Goal: Information Seeking & Learning: Learn about a topic

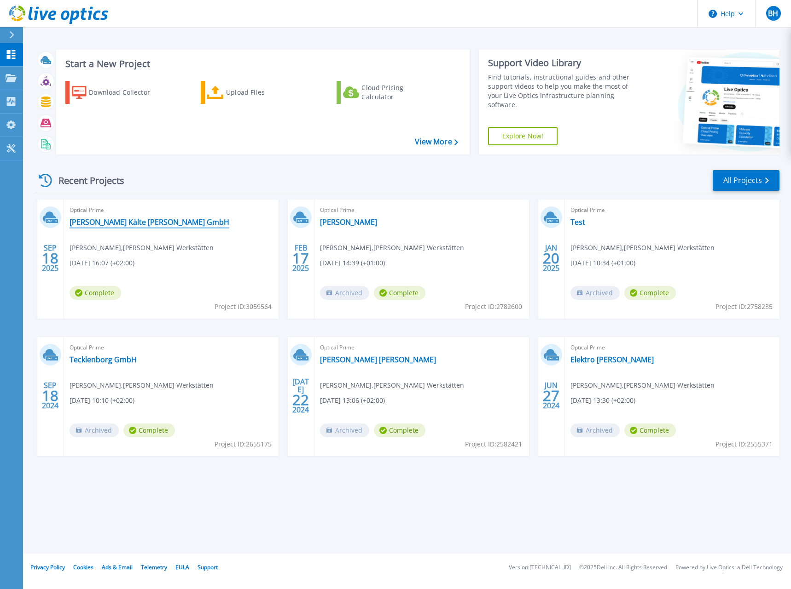
click at [138, 223] on link "Gering Kälte Klima GmbH" at bounding box center [149, 222] width 160 height 9
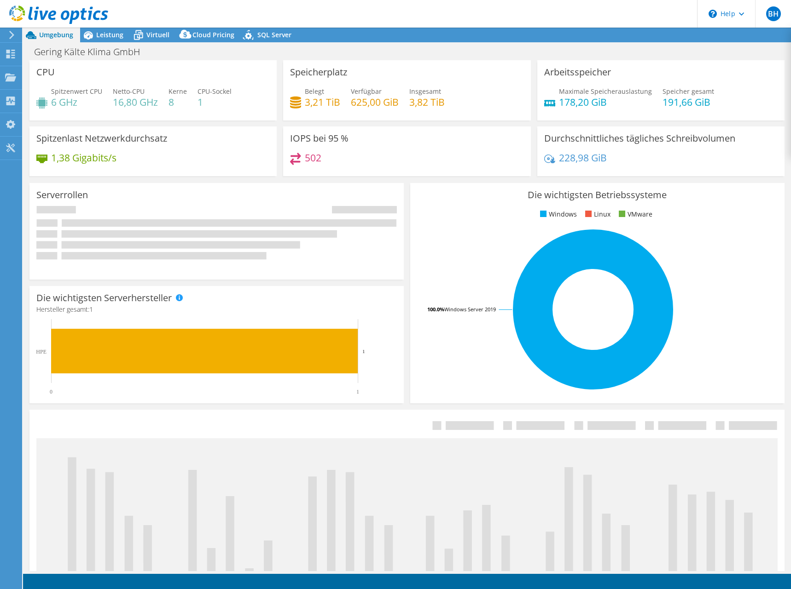
select select "EUFrankfurt"
select select "EUR"
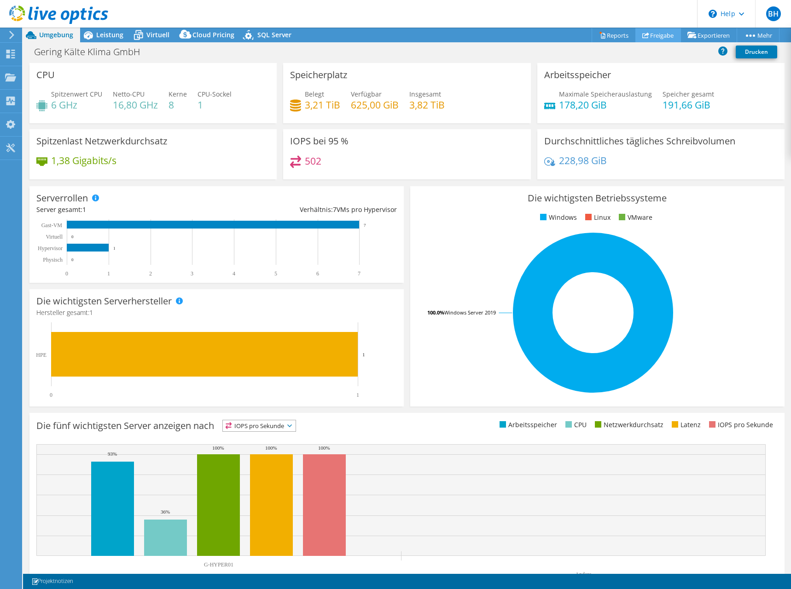
click at [647, 37] on link "Freigabe" at bounding box center [658, 35] width 46 height 14
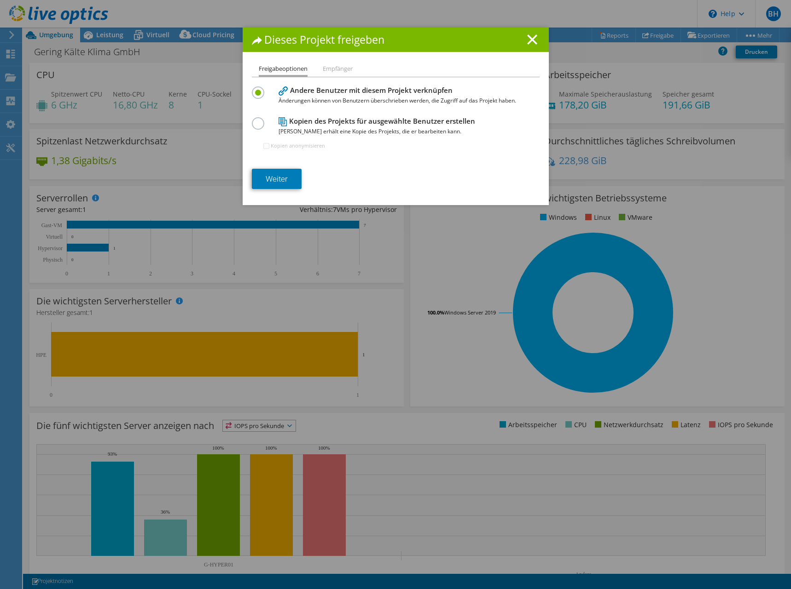
click at [258, 120] on label at bounding box center [260, 118] width 16 height 2
click at [0, 0] on input "radio" at bounding box center [0, 0] width 0 height 0
click at [288, 174] on link "Weiter" at bounding box center [277, 179] width 50 height 20
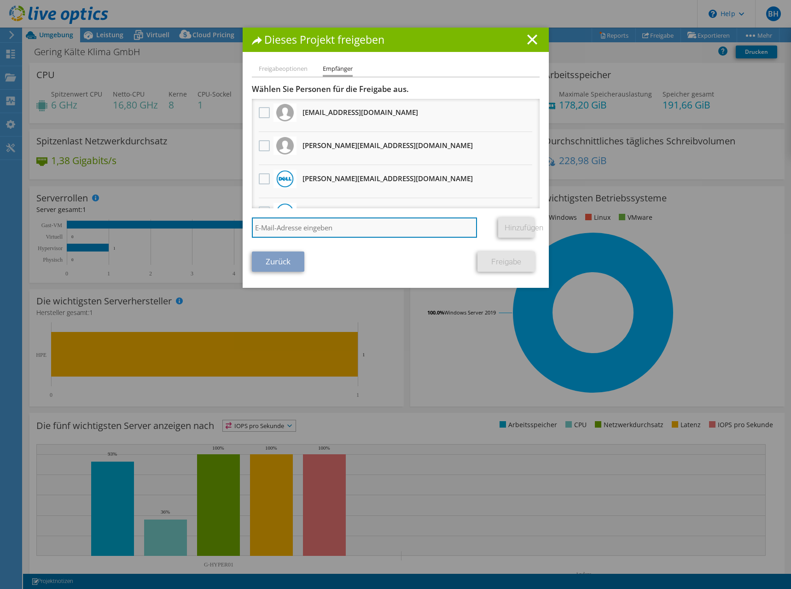
click at [310, 229] on input "search" at bounding box center [364, 228] width 225 height 20
paste input "daniel.zyla@adn.de"
type input "daniel.zyla@adn.de"
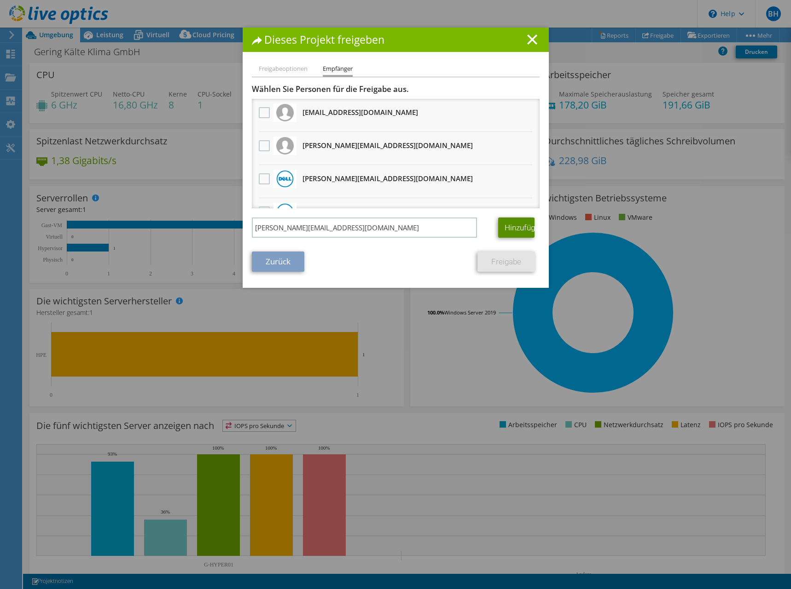
click at [519, 226] on link "Hinzufügen" at bounding box center [516, 228] width 36 height 20
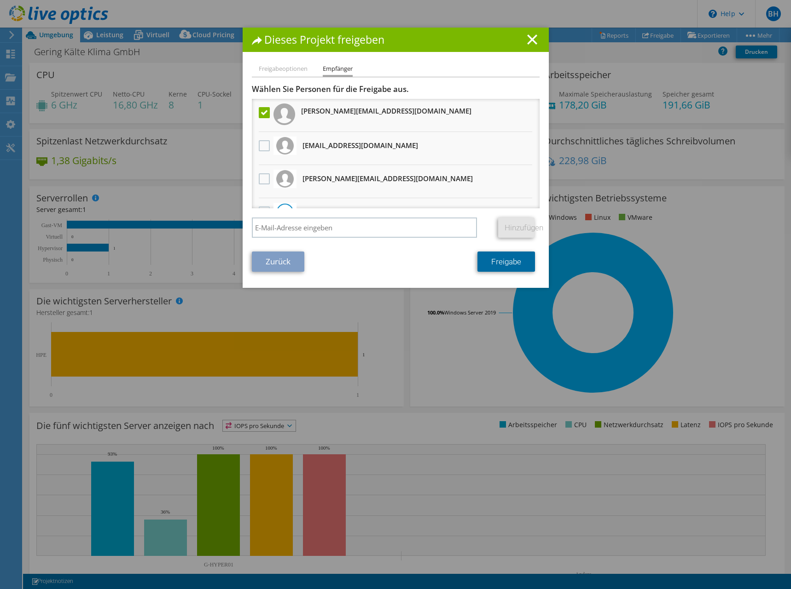
click at [496, 260] on link "Freigabe" at bounding box center [506, 262] width 58 height 20
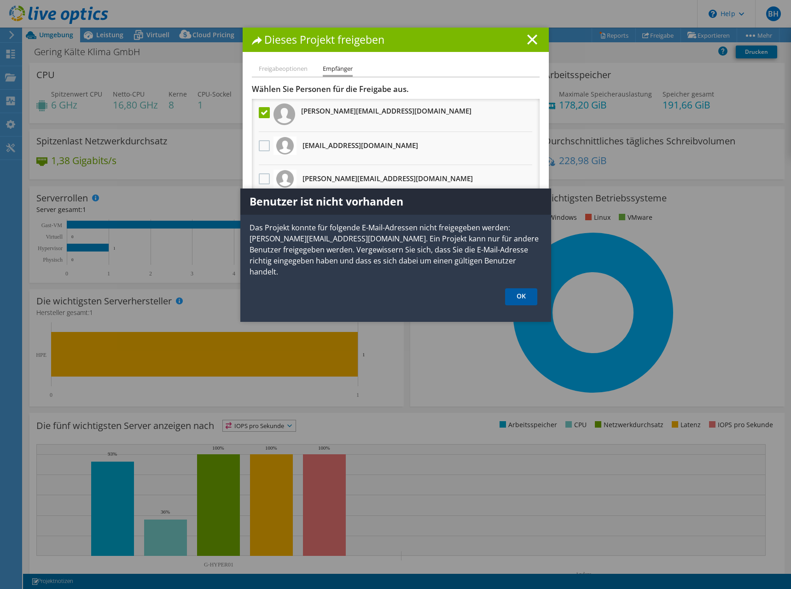
click at [519, 289] on link "OK" at bounding box center [521, 297] width 32 height 17
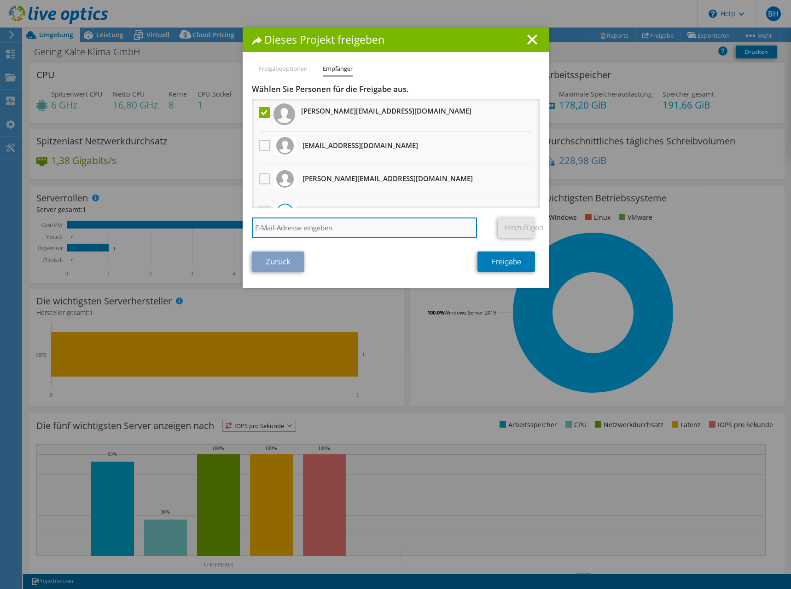
click at [324, 229] on input "search" at bounding box center [364, 228] width 225 height 20
paste input "daniel.zyla@adn.de"
type input "daniel.zyla@adn.de"
drag, startPoint x: 379, startPoint y: 228, endPoint x: 166, endPoint y: 225, distance: 213.5
click at [169, 225] on div "Dieses Projekt freigeben Freigabeoptionen Empfänger Andere Benutzer mit diesem …" at bounding box center [395, 295] width 791 height 534
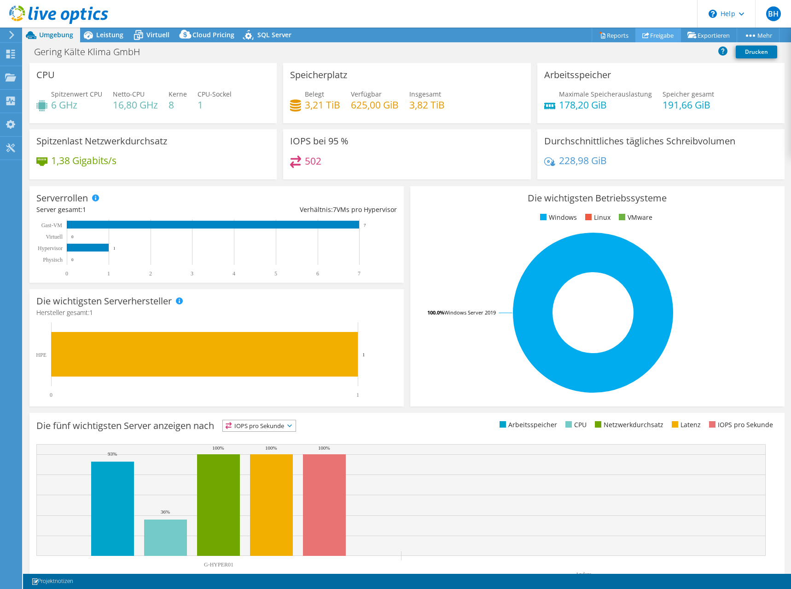
click at [648, 32] on link "Freigabe" at bounding box center [658, 35] width 46 height 14
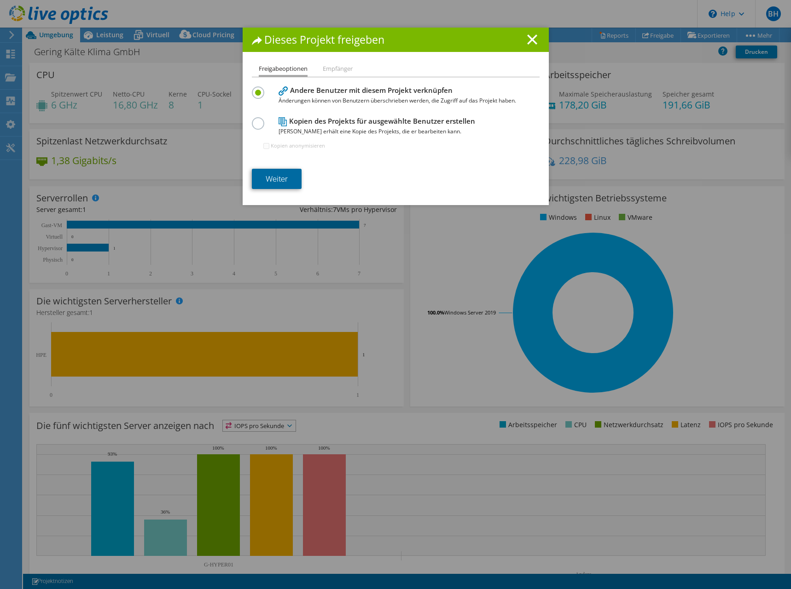
click at [279, 178] on link "Weiter" at bounding box center [277, 179] width 50 height 20
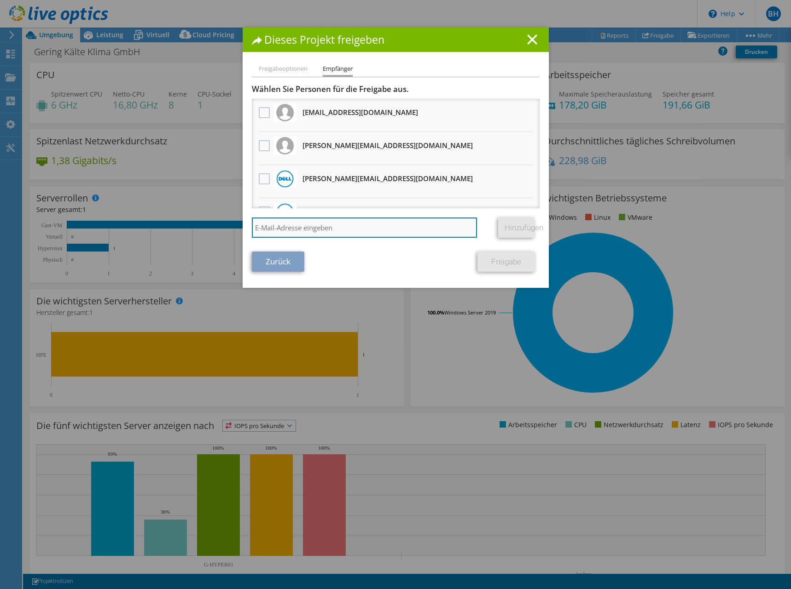
click at [291, 237] on input "search" at bounding box center [364, 228] width 225 height 20
paste input "daniel.zyla@adn.de"
type input "daniel.zyla@adn.de"
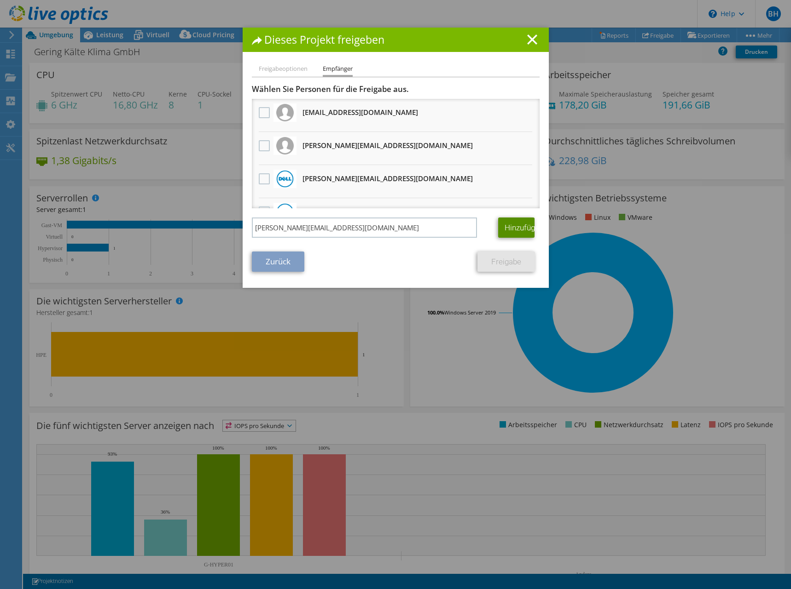
click at [510, 226] on link "Hinzufügen" at bounding box center [516, 228] width 36 height 20
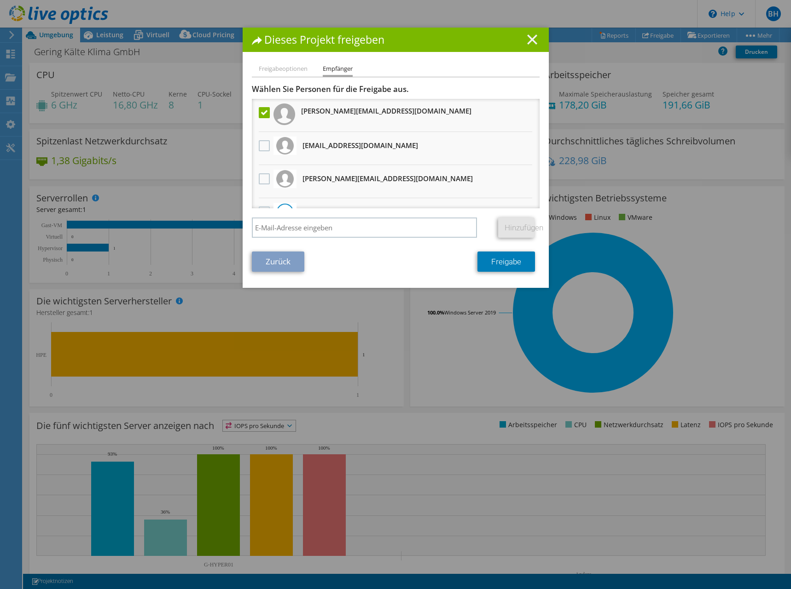
click at [527, 35] on icon at bounding box center [532, 40] width 10 height 10
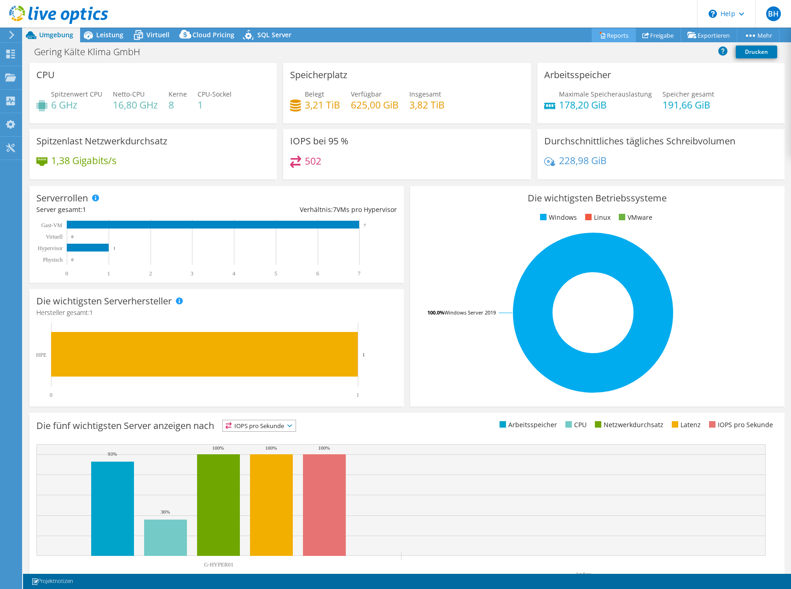
click at [614, 34] on link "Reports" at bounding box center [613, 35] width 44 height 14
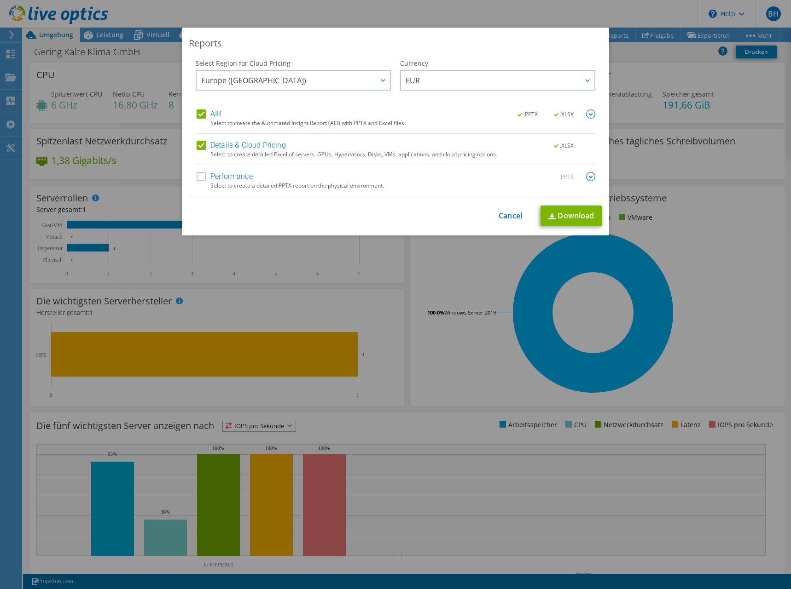
click at [289, 183] on div "Select to create a detailed PPTX report on the physical environment." at bounding box center [402, 186] width 385 height 6
click at [196, 176] on label "Performance" at bounding box center [224, 176] width 56 height 9
click at [0, 0] on input "Performance" at bounding box center [0, 0] width 0 height 0
click at [567, 212] on link "Download" at bounding box center [571, 216] width 62 height 21
drag, startPoint x: 727, startPoint y: 129, endPoint x: 485, endPoint y: 74, distance: 248.1
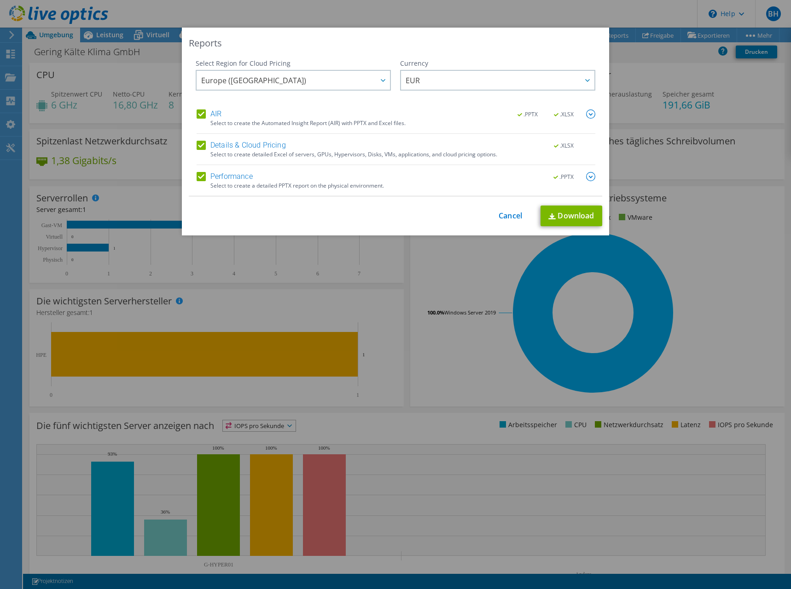
click at [726, 127] on div "Reports Select Region for Cloud Pricing Asia Pacific (Hong Kong) Asia Pacific (…" at bounding box center [395, 295] width 791 height 534
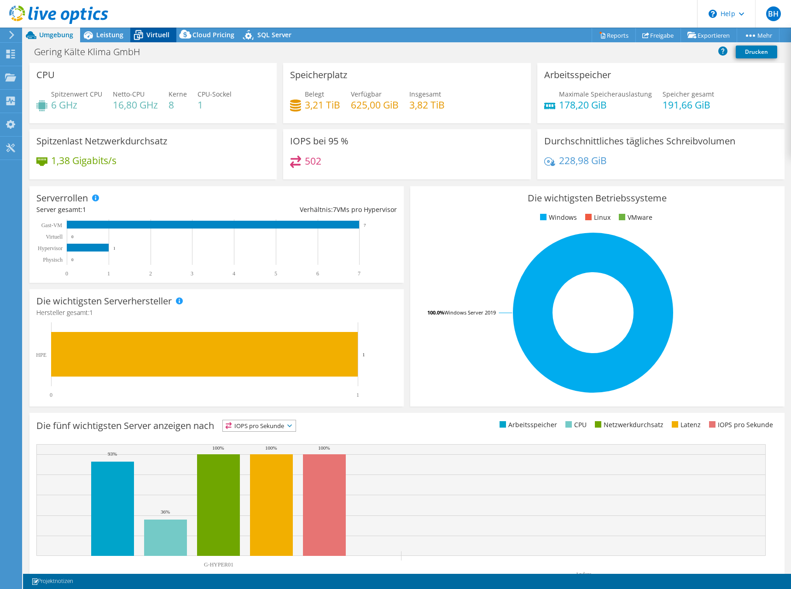
click at [158, 34] on span "Virtuell" at bounding box center [157, 34] width 23 height 9
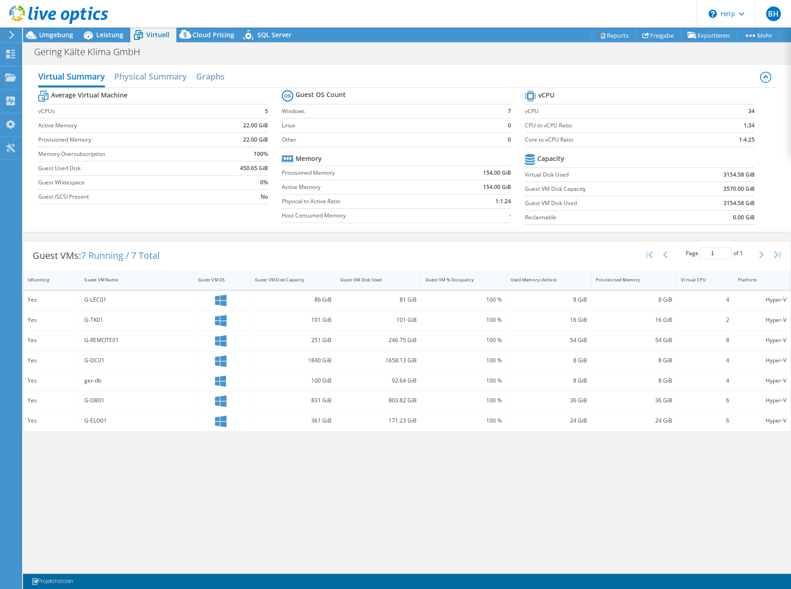
click at [496, 507] on div "Virtual Summary Physical Summary Graphs Average Virtual Machine vCPUs 5 Active …" at bounding box center [406, 315] width 767 height 511
click at [549, 483] on div "Virtual Summary Physical Summary Graphs Average Virtual Machine vCPUs 5 Active …" at bounding box center [406, 315] width 767 height 511
click at [40, 29] on div at bounding box center [54, 15] width 108 height 31
click at [48, 32] on span "Umgebung" at bounding box center [56, 34] width 34 height 9
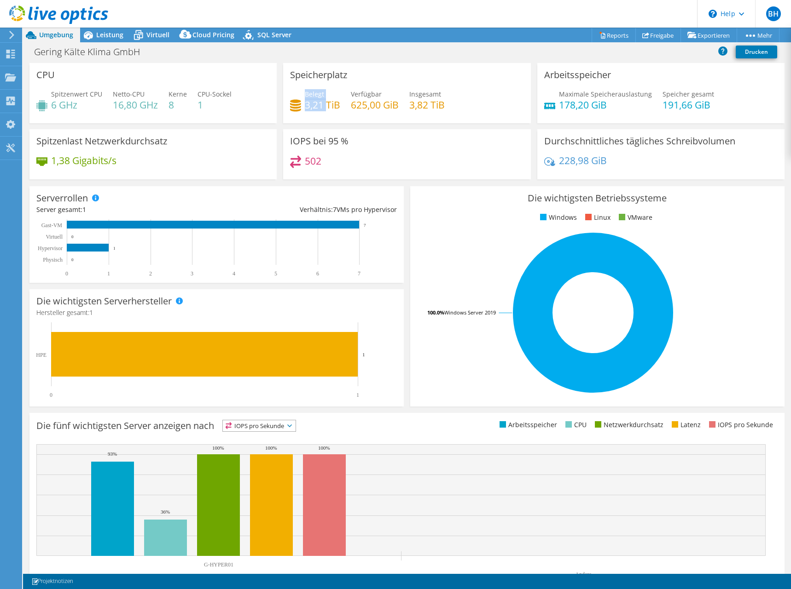
drag, startPoint x: 302, startPoint y: 107, endPoint x: 323, endPoint y: 107, distance: 21.2
click at [323, 107] on div "Belegt 3,21 TiB" at bounding box center [315, 99] width 50 height 21
drag, startPoint x: 323, startPoint y: 107, endPoint x: 329, endPoint y: 110, distance: 6.4
click at [329, 110] on h4 "3,21 TiB" at bounding box center [322, 105] width 35 height 10
click at [138, 35] on icon at bounding box center [138, 35] width 16 height 16
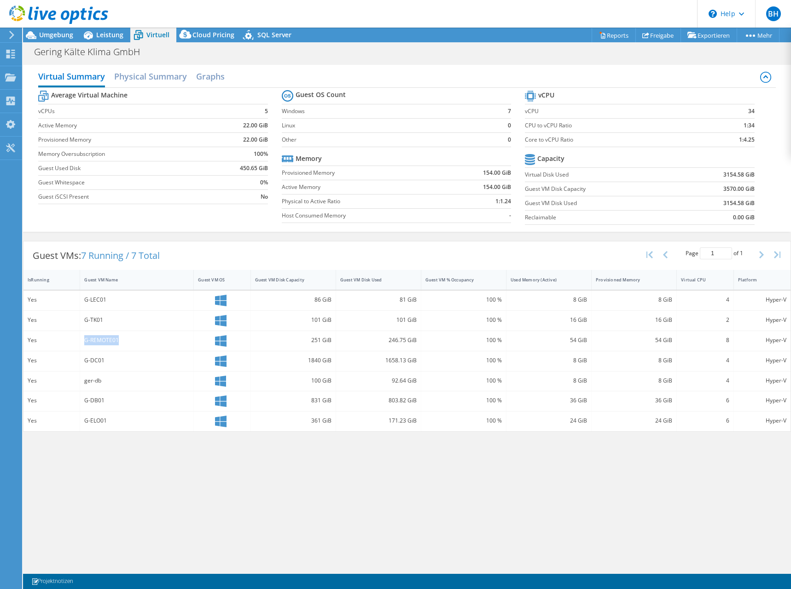
drag, startPoint x: 85, startPoint y: 339, endPoint x: 125, endPoint y: 341, distance: 40.1
click at [125, 341] on div "G-REMOTE01" at bounding box center [136, 340] width 105 height 10
click at [566, 296] on div "8 GiB" at bounding box center [548, 300] width 76 height 10
click at [175, 76] on h2 "Physical Summary" at bounding box center [150, 77] width 73 height 20
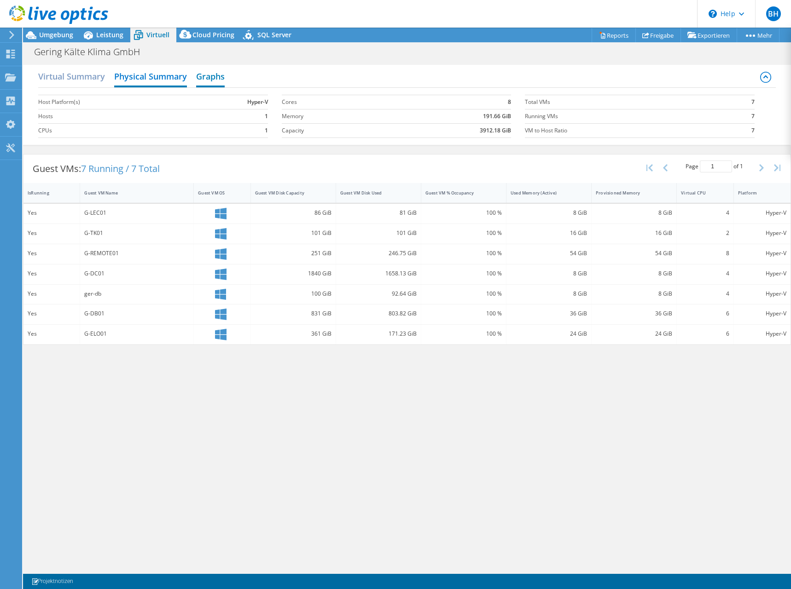
click at [215, 82] on h2 "Graphs" at bounding box center [210, 77] width 29 height 20
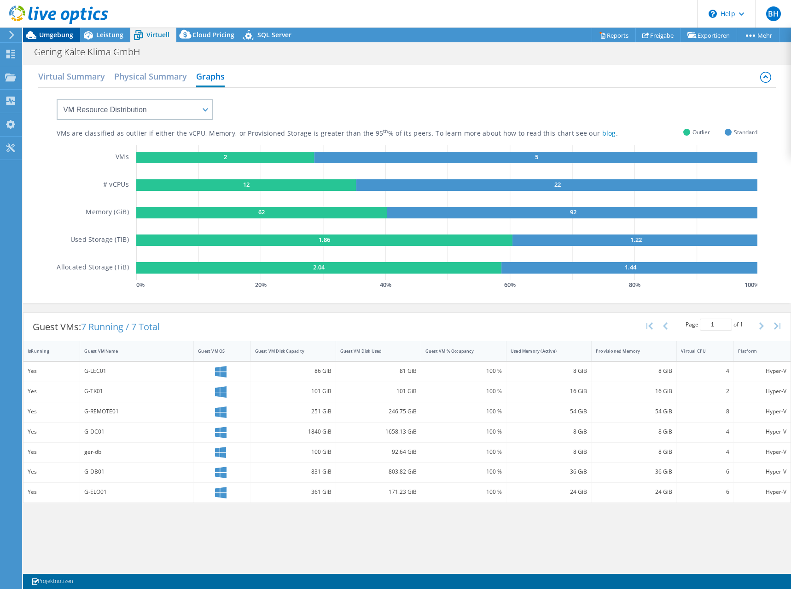
click at [58, 37] on span "Umgebung" at bounding box center [56, 34] width 34 height 9
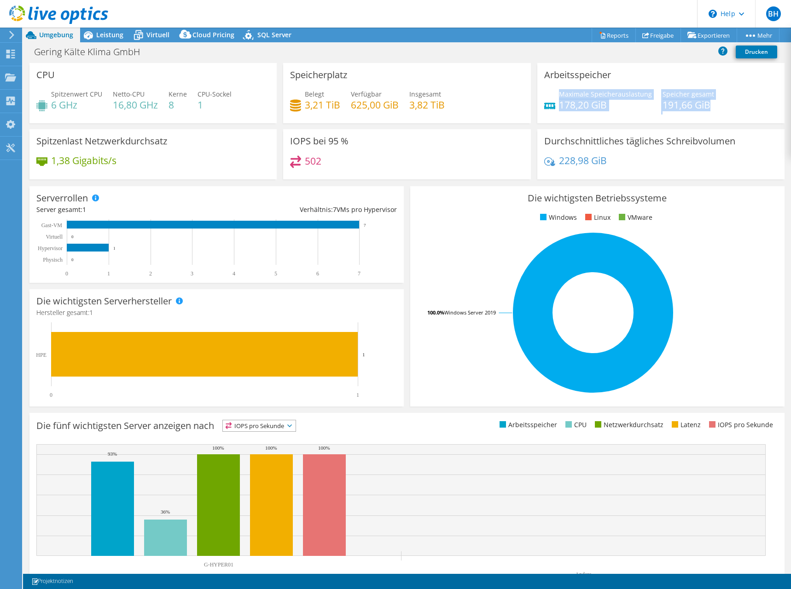
drag, startPoint x: 554, startPoint y: 95, endPoint x: 734, endPoint y: 98, distance: 179.5
click at [734, 98] on div "Maximale Speicherauslastung 178,20 GiB Speicher gesamt 191,66 GiB" at bounding box center [660, 104] width 233 height 30
click at [732, 101] on div "Maximale Speicherauslastung 178,20 GiB Speicher gesamt 191,66 GiB" at bounding box center [660, 104] width 233 height 30
click at [136, 39] on icon at bounding box center [138, 35] width 16 height 16
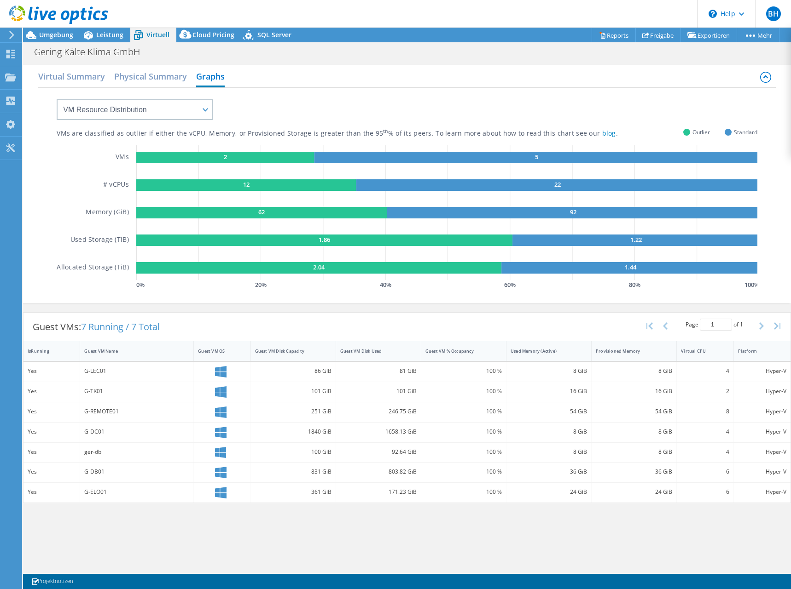
click at [40, 22] on icon at bounding box center [58, 15] width 99 height 19
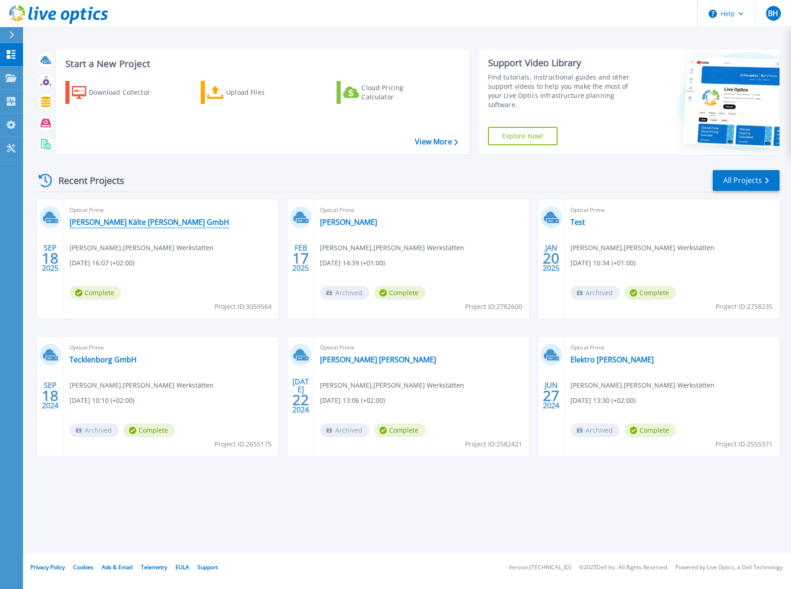
click at [103, 220] on link "Gering Kälte Klima GmbH" at bounding box center [149, 222] width 160 height 9
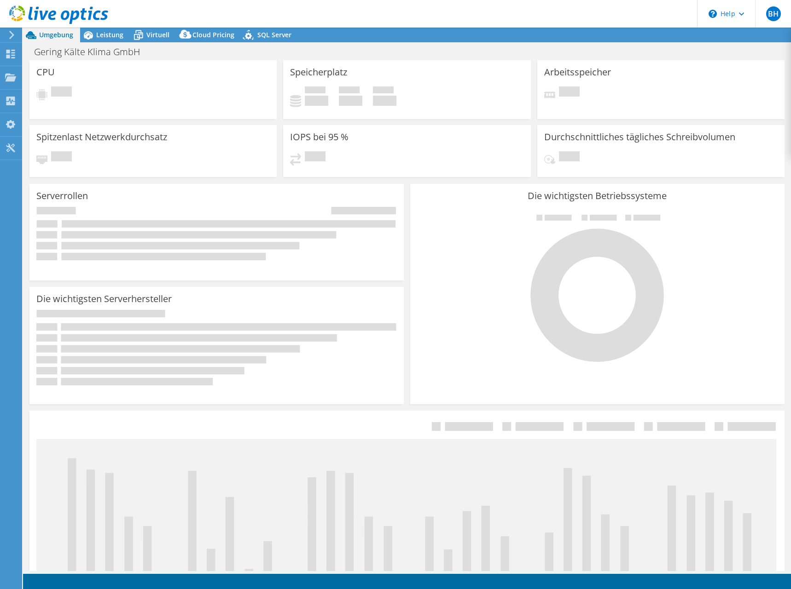
select select "EUFrankfurt"
select select "EUR"
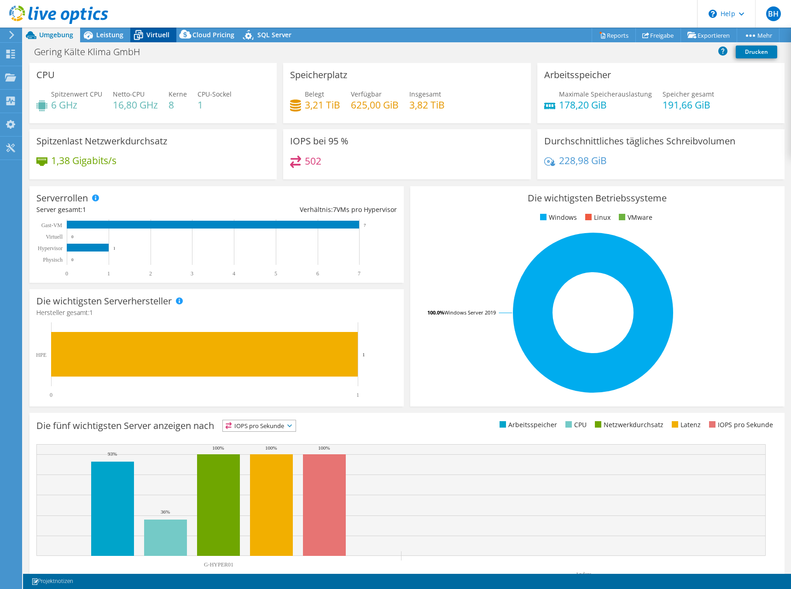
click at [150, 36] on span "Virtuell" at bounding box center [157, 34] width 23 height 9
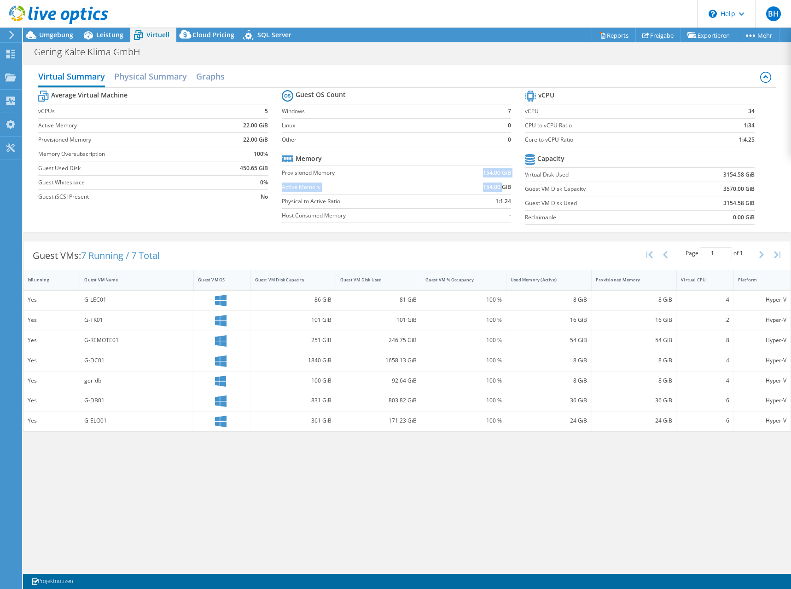
drag, startPoint x: 479, startPoint y: 173, endPoint x: 502, endPoint y: 186, distance: 26.2
click at [502, 186] on tbody "Memory Provisioned Memory 154.00 GiB Active Memory 154.00 GiB Physical to Activ…" at bounding box center [396, 187] width 229 height 71
click at [501, 189] on b "154.00 GiB" at bounding box center [497, 187] width 28 height 9
click at [510, 188] on b "154.00 GiB" at bounding box center [497, 187] width 28 height 9
drag, startPoint x: 511, startPoint y: 188, endPoint x: 505, endPoint y: 187, distance: 6.5
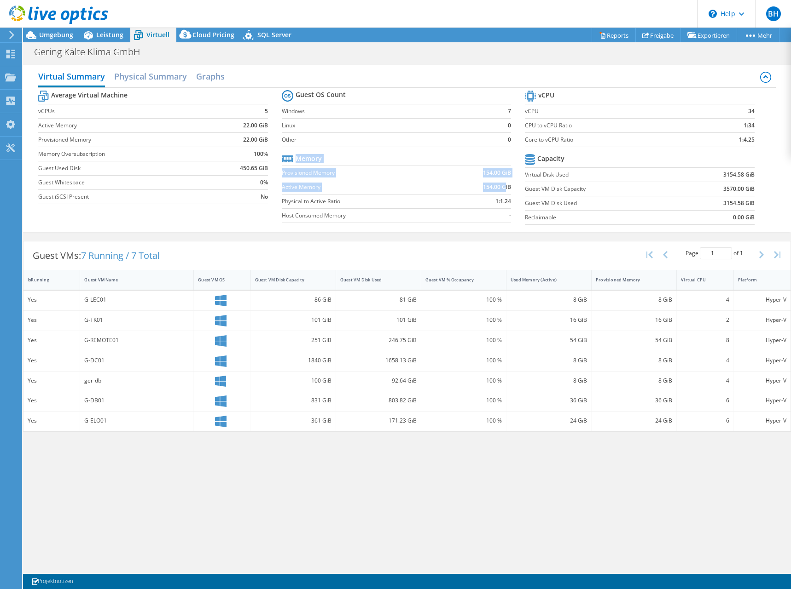
click at [505, 187] on section "Guest OS Count Windows 7 Linux 0 Other 0 Memory Provisioned Memory 154.00 GiB A…" at bounding box center [403, 158] width 243 height 140
drag, startPoint x: 505, startPoint y: 187, endPoint x: 450, endPoint y: 188, distance: 55.2
click at [450, 188] on td "154.00 GiB" at bounding box center [477, 187] width 67 height 14
click at [173, 75] on h2 "Physical Summary" at bounding box center [150, 77] width 73 height 20
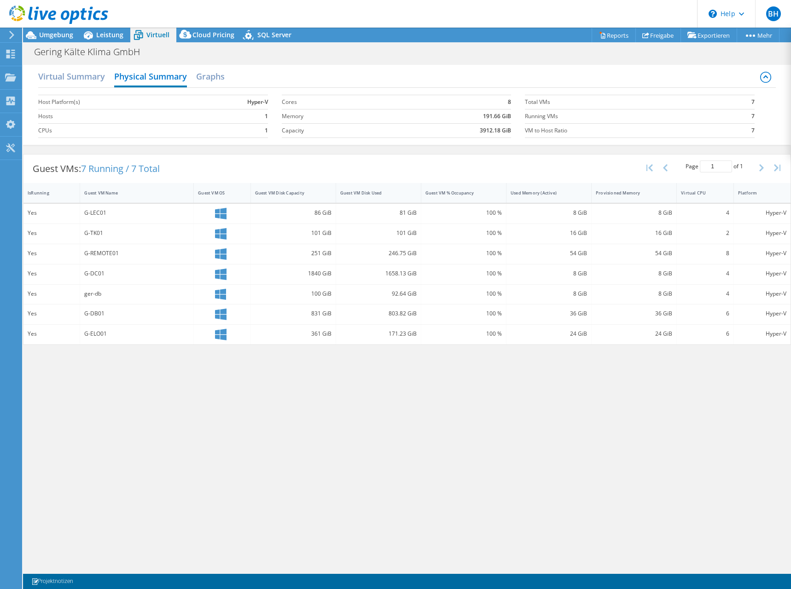
click at [92, 213] on div "G-LEC01" at bounding box center [136, 213] width 105 height 10
drag, startPoint x: 92, startPoint y: 213, endPoint x: 101, endPoint y: 212, distance: 9.2
click at [101, 212] on div "G-LEC01" at bounding box center [136, 213] width 105 height 10
click at [210, 211] on div at bounding box center [222, 214] width 48 height 12
drag, startPoint x: 243, startPoint y: 213, endPoint x: 269, endPoint y: 215, distance: 25.4
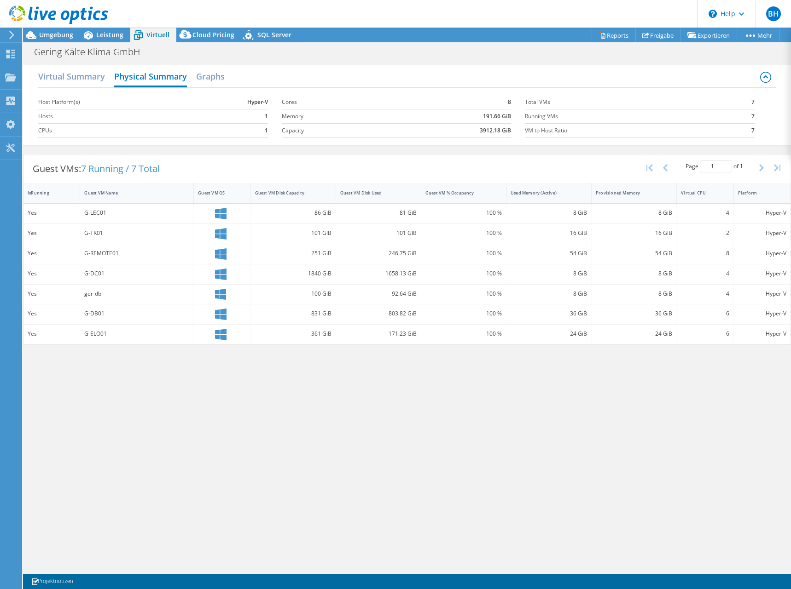
click at [247, 214] on div at bounding box center [222, 214] width 57 height 20
click at [323, 218] on div "86 GiB" at bounding box center [293, 213] width 76 height 10
click at [323, 217] on div "86 GiB" at bounding box center [293, 213] width 76 height 10
click at [83, 81] on h2 "Virtual Summary" at bounding box center [71, 77] width 67 height 20
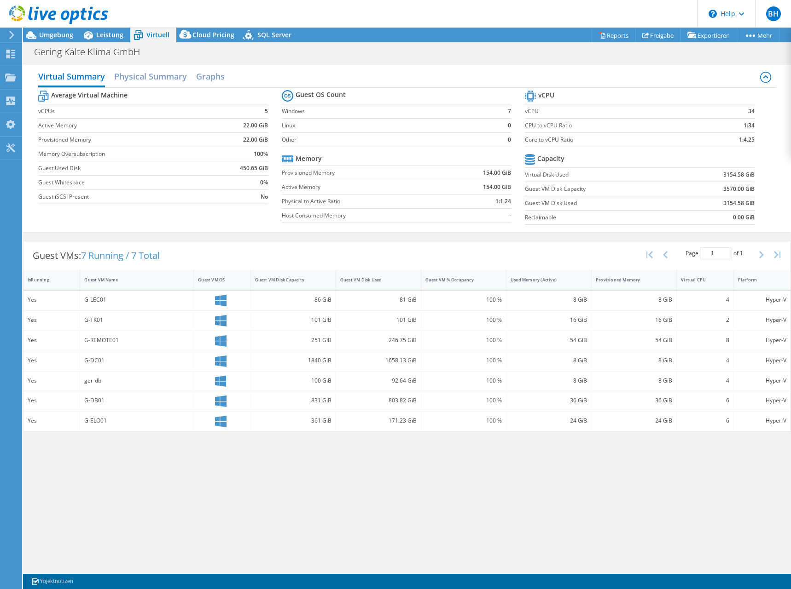
click at [92, 303] on div "G-LEC01" at bounding box center [136, 300] width 105 height 10
click at [48, 296] on div "Yes" at bounding box center [52, 300] width 48 height 10
click at [211, 74] on h2 "Graphs" at bounding box center [210, 77] width 29 height 20
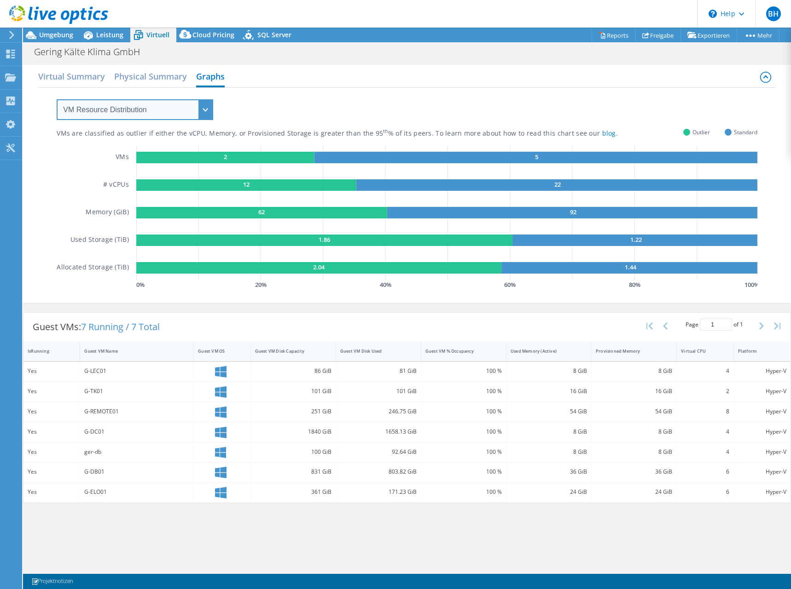
click at [201, 108] on select "VM Resource Distribution Provisioning Contrast Over Provisioning" at bounding box center [135, 109] width 156 height 21
click at [270, 106] on div "VMs are classified as outlier if either the vCPU, Memory, or Provisioned Storag…" at bounding box center [407, 190] width 700 height 204
click at [206, 112] on select "VM Resource Distribution Provisioning Contrast Over Provisioning" at bounding box center [135, 109] width 156 height 21
click at [57, 99] on select "VM Resource Distribution Provisioning Contrast Over Provisioning" at bounding box center [135, 109] width 156 height 21
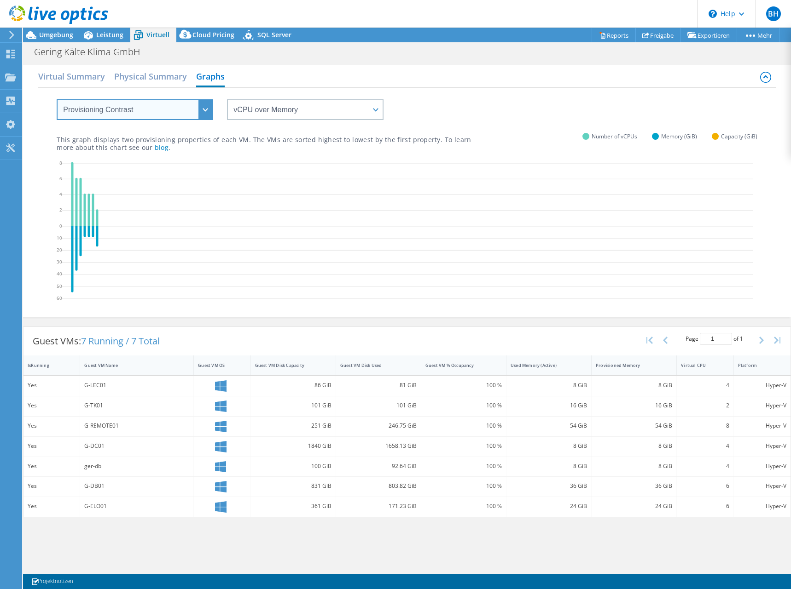
click at [169, 115] on select "VM Resource Distribution Provisioning Contrast Over Provisioning" at bounding box center [135, 109] width 156 height 21
click at [57, 99] on select "VM Resource Distribution Provisioning Contrast Over Provisioning" at bounding box center [135, 109] width 156 height 21
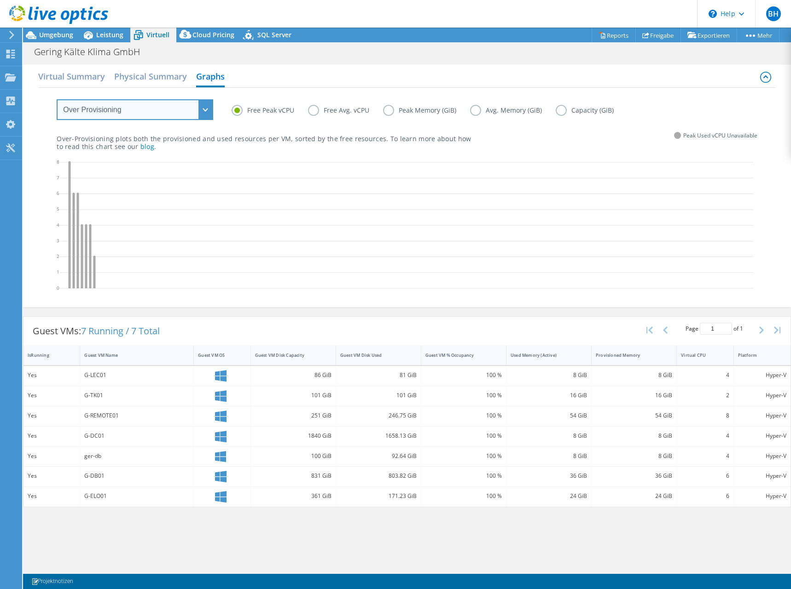
click at [165, 114] on select "VM Resource Distribution Provisioning Contrast Over Provisioning" at bounding box center [135, 109] width 156 height 21
select select "VM Resource Distribution"
click at [57, 99] on select "VM Resource Distribution Provisioning Contrast Over Provisioning" at bounding box center [135, 109] width 156 height 21
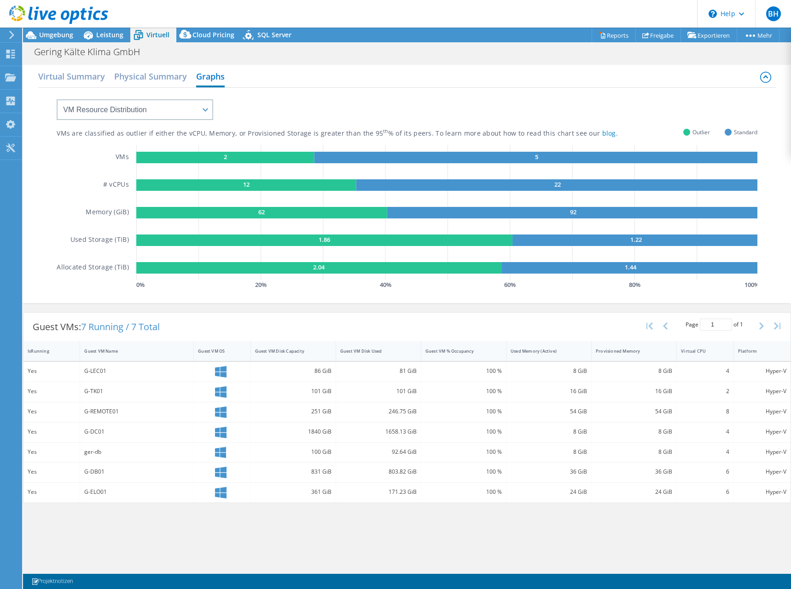
click at [107, 29] on div at bounding box center [54, 15] width 108 height 31
click at [107, 33] on span "Leistung" at bounding box center [109, 34] width 27 height 9
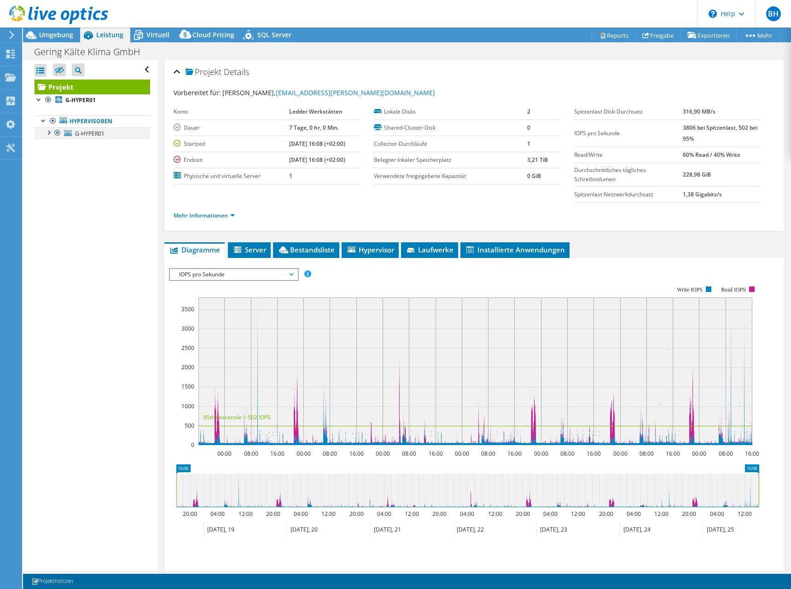
click at [49, 131] on div at bounding box center [48, 131] width 9 height 9
click at [53, 166] on div at bounding box center [52, 168] width 9 height 9
click at [282, 283] on rect at bounding box center [464, 366] width 590 height 184
click at [274, 274] on span "IOPS pro Sekunde" at bounding box center [233, 274] width 118 height 11
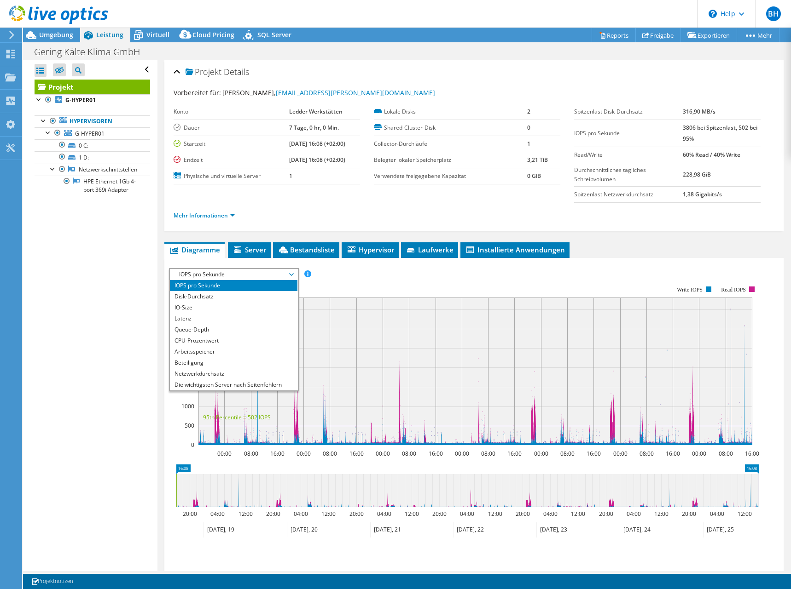
click at [236, 240] on div "Projekt Details Vorbereitet für: [PERSON_NAME], [PERSON_NAME][EMAIL_ADDRESS][DO…" at bounding box center [473, 353] width 633 height 586
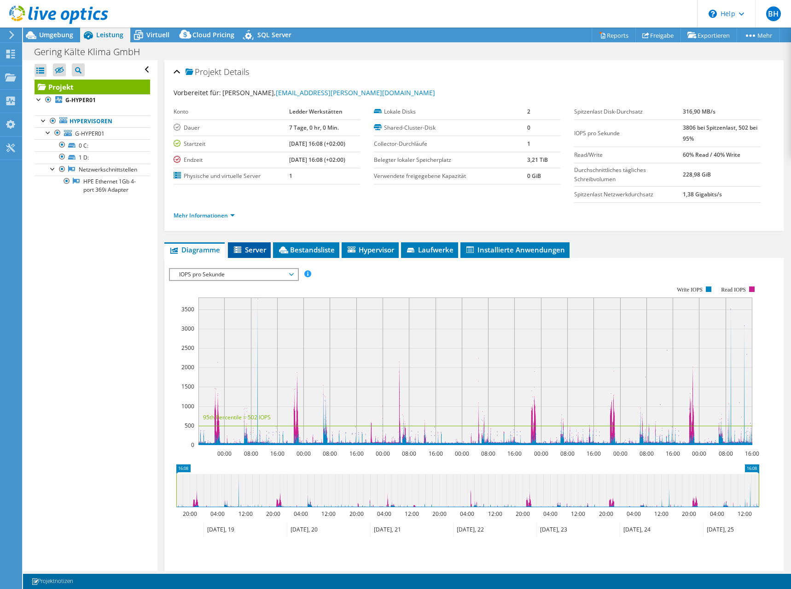
click at [240, 247] on icon at bounding box center [238, 251] width 9 height 8
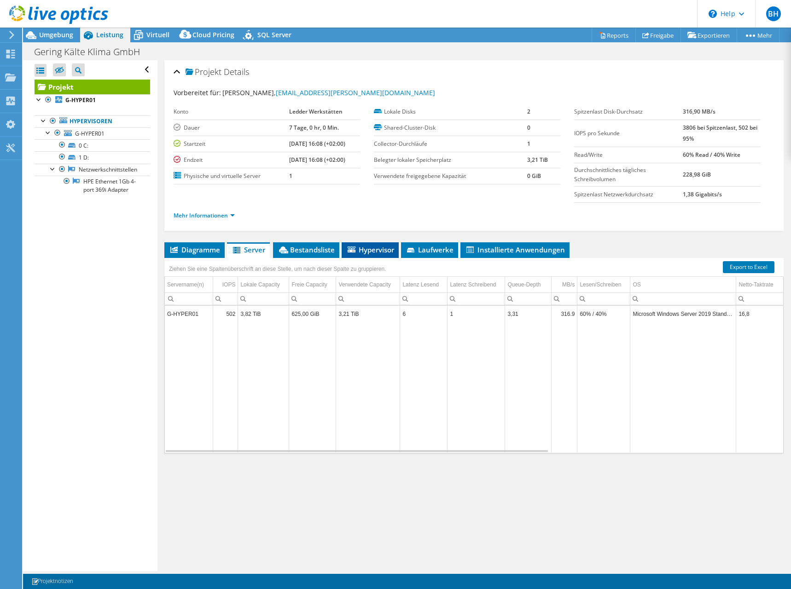
click at [377, 248] on span "Hypervisor" at bounding box center [370, 249] width 48 height 9
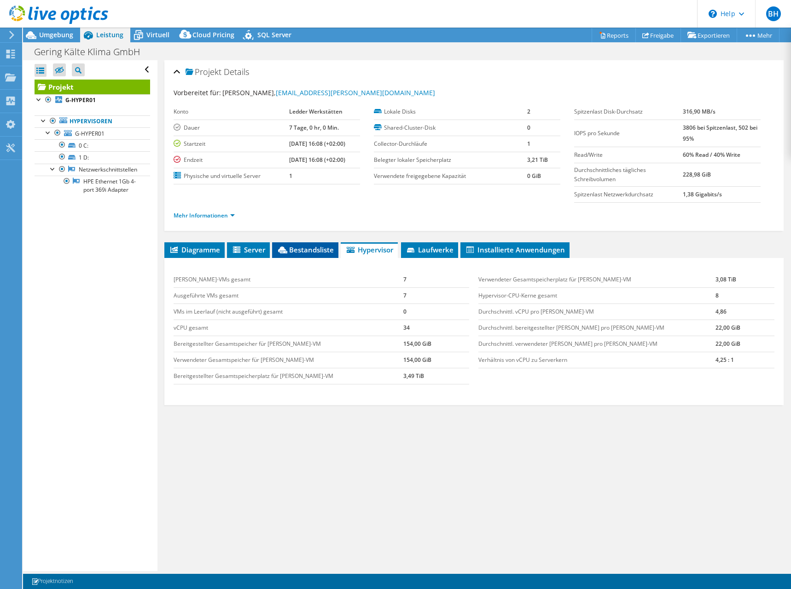
click at [286, 248] on icon at bounding box center [282, 250] width 9 height 7
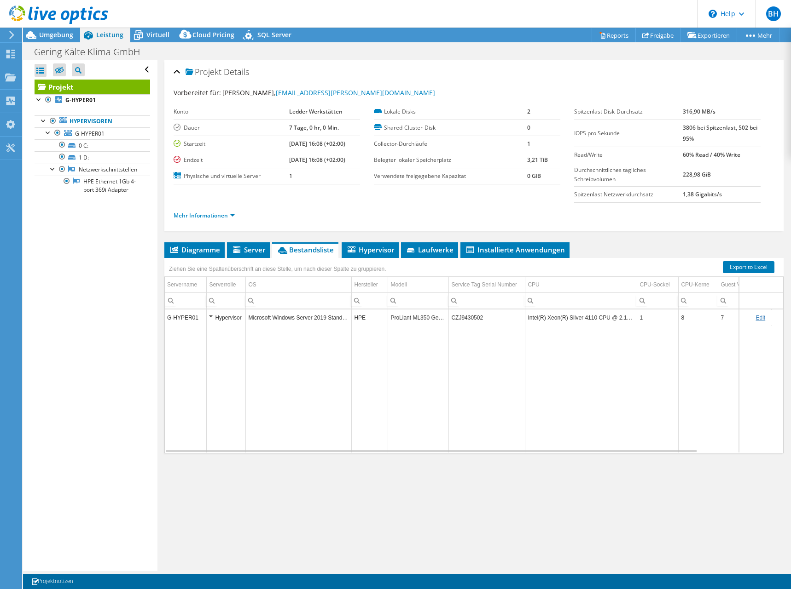
click at [213, 314] on div "Hypervisor" at bounding box center [226, 317] width 34 height 11
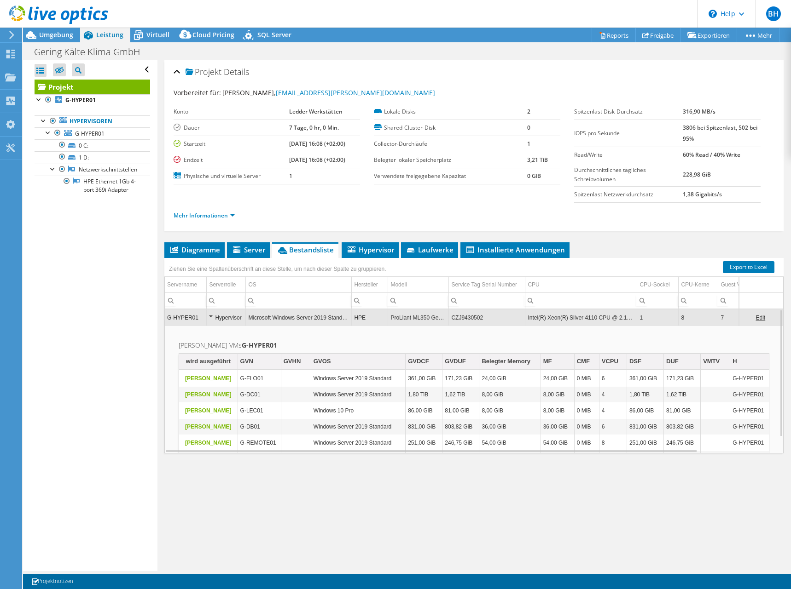
scroll to position [18, 0]
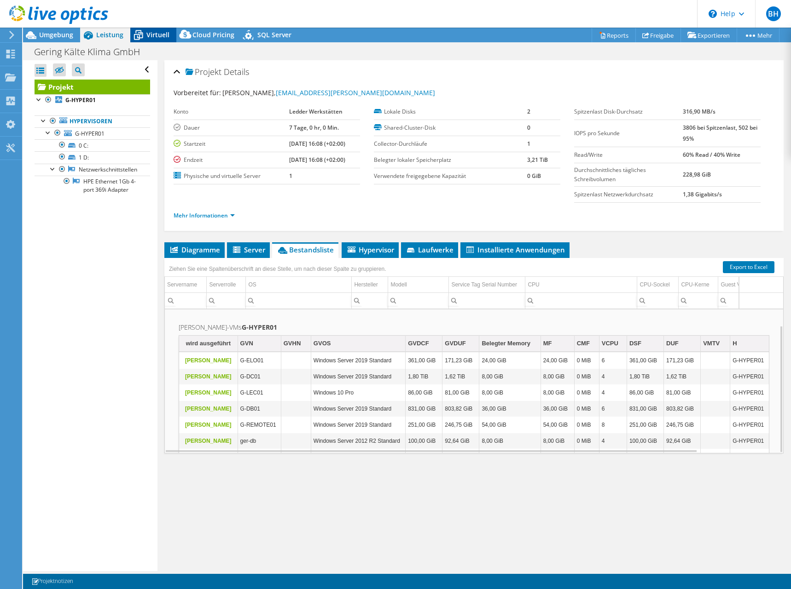
click at [145, 37] on icon at bounding box center [138, 35] width 16 height 16
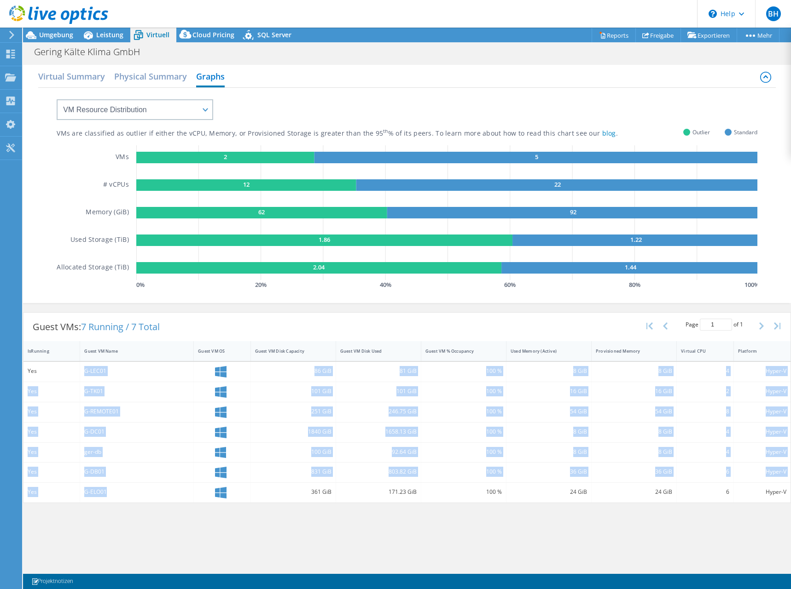
drag, startPoint x: 85, startPoint y: 373, endPoint x: 110, endPoint y: 488, distance: 118.3
click at [110, 488] on div "Yes G-LEC01 86 GiB 81 GiB 100 % 8 GiB 8 GiB 4 Hyper-V Yes G-TK01 101 GiB 101 Gi…" at bounding box center [406, 432] width 767 height 141
click at [110, 490] on div "G-ELO01" at bounding box center [136, 492] width 105 height 10
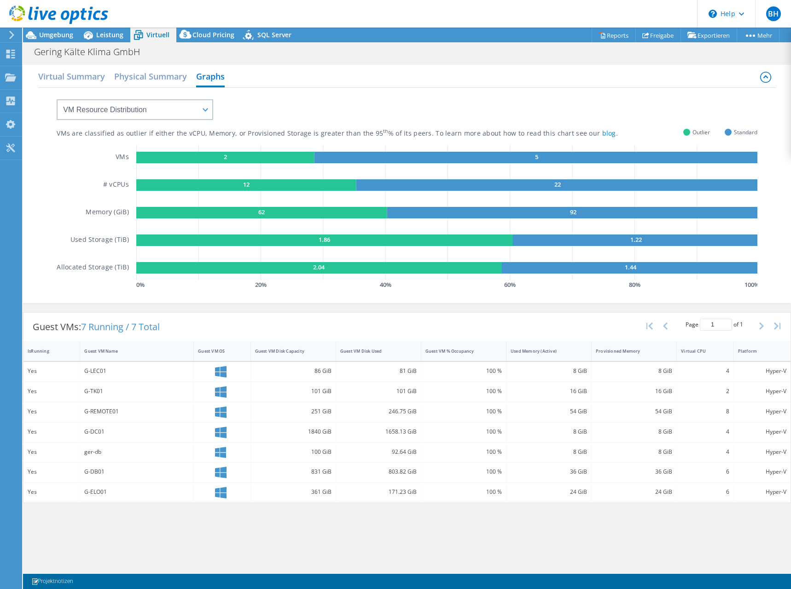
click at [104, 492] on div "G-ELO01" at bounding box center [136, 492] width 105 height 10
click at [104, 491] on div "G-ELO01" at bounding box center [136, 492] width 105 height 10
drag, startPoint x: 104, startPoint y: 491, endPoint x: 90, endPoint y: 495, distance: 14.6
click at [90, 495] on div "G-ELO01" at bounding box center [136, 492] width 105 height 10
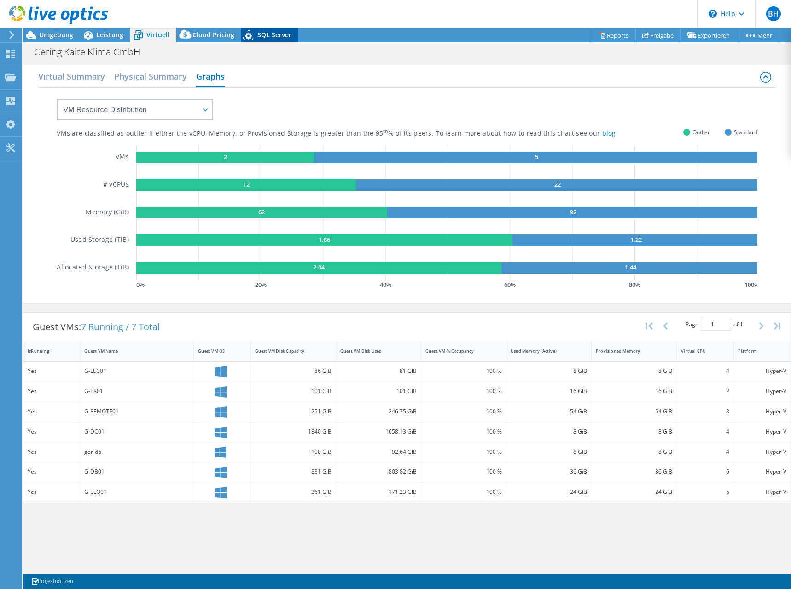
click at [259, 30] on span "SQL Server" at bounding box center [274, 34] width 34 height 9
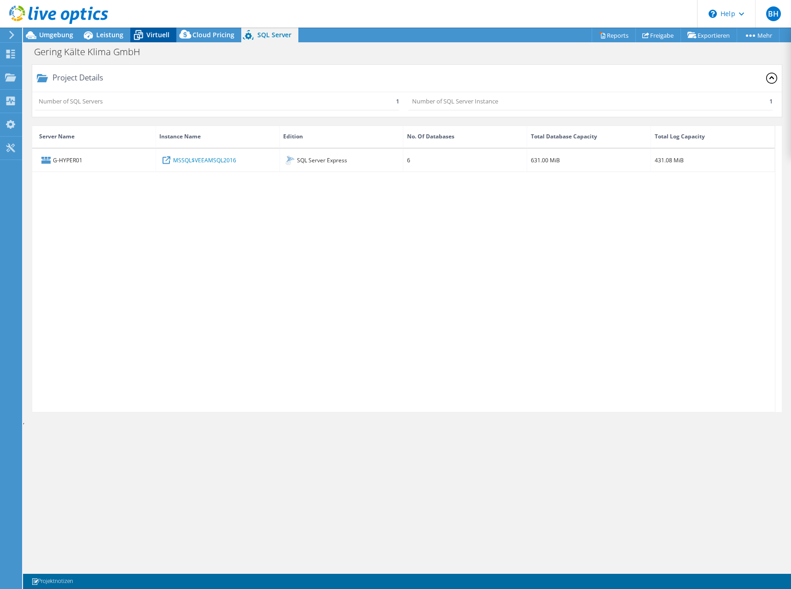
click at [151, 35] on span "Virtuell" at bounding box center [157, 34] width 23 height 9
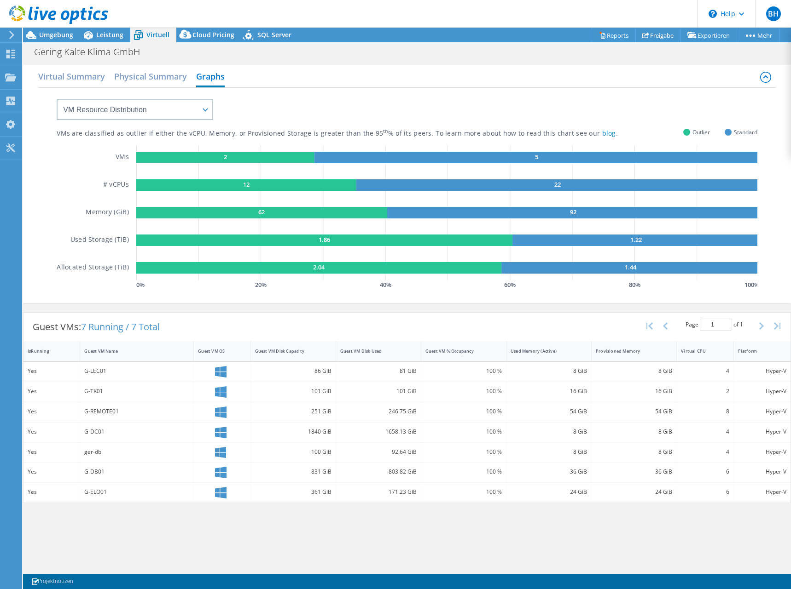
click at [223, 27] on div "BH Endbenutzer [PERSON_NAME] [EMAIL_ADDRESS][PERSON_NAME][DOMAIN_NAME] Ledder W…" at bounding box center [395, 294] width 791 height 589
drag, startPoint x: 223, startPoint y: 27, endPoint x: 202, endPoint y: 34, distance: 21.2
click at [202, 34] on span "Cloud Pricing" at bounding box center [213, 34] width 42 height 9
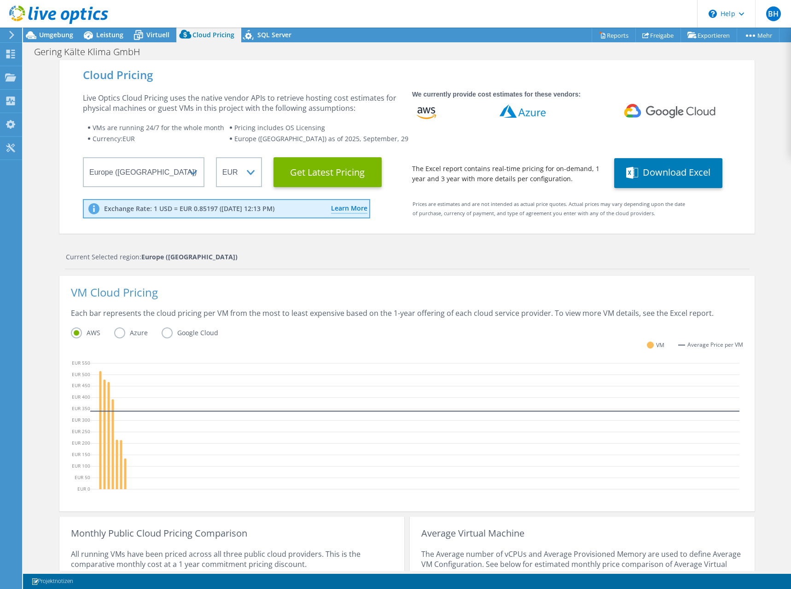
click at [74, 94] on div "Cloud Pricing Live Optics Cloud Pricing uses the native vendor APIs to retrieve…" at bounding box center [406, 147] width 695 height 174
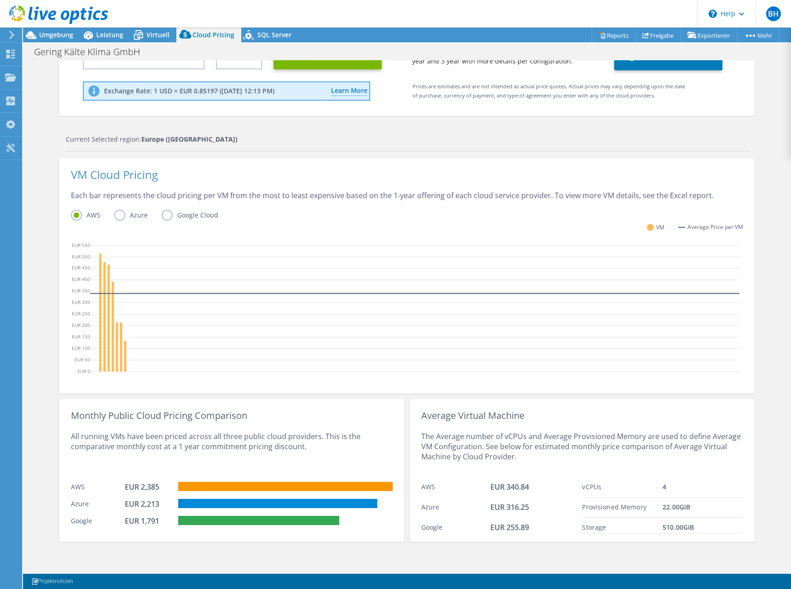
scroll to position [0, 0]
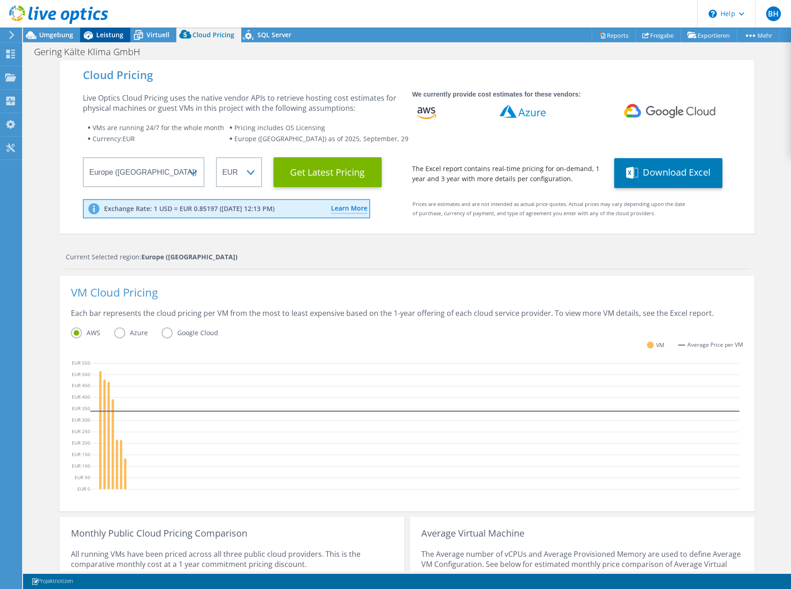
click at [113, 37] on span "Leistung" at bounding box center [109, 34] width 27 height 9
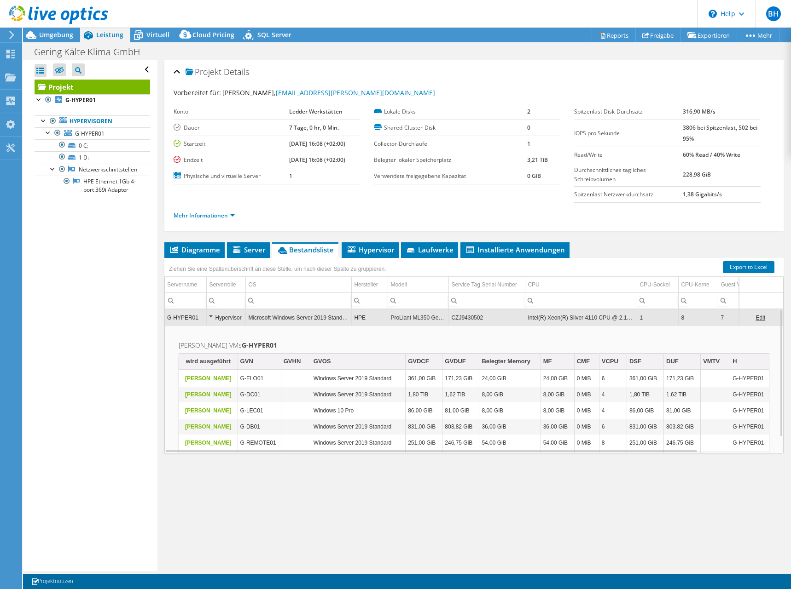
scroll to position [18, 0]
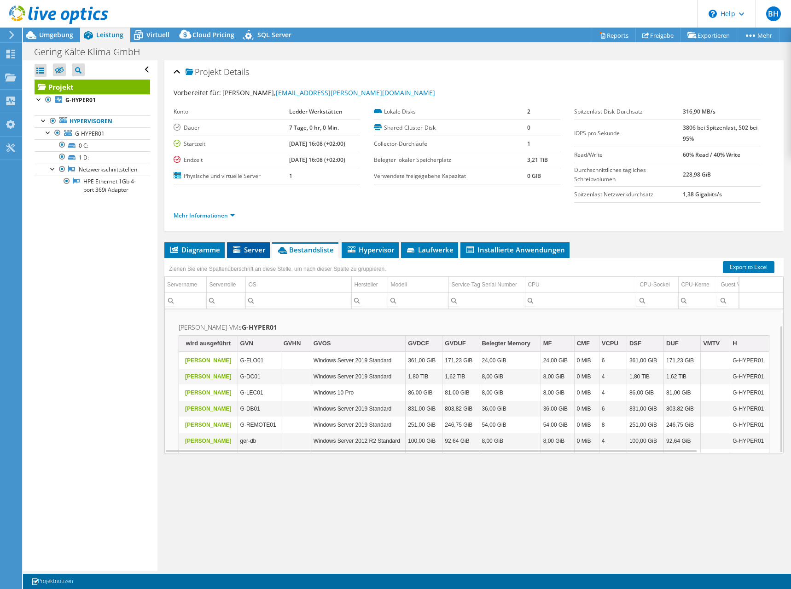
click at [257, 252] on span "Server" at bounding box center [248, 249] width 34 height 9
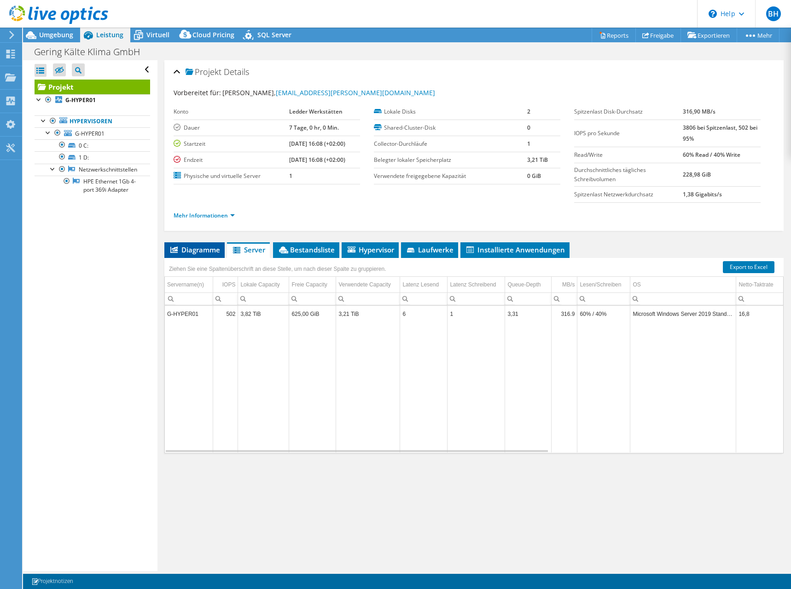
click at [202, 250] on span "Diagramme" at bounding box center [194, 249] width 51 height 9
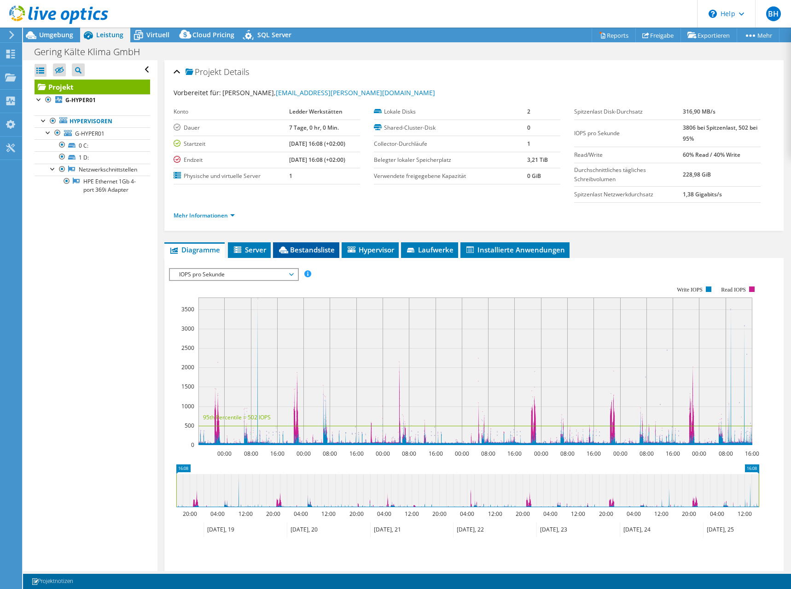
click at [339, 247] on li "Bestandsliste" at bounding box center [306, 250] width 66 height 16
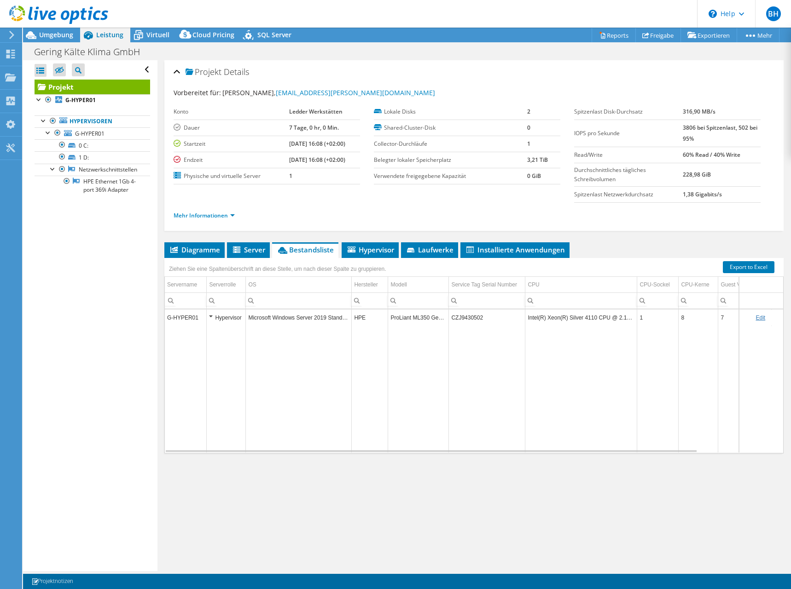
click at [320, 317] on td "Microsoft Windows Server 2019 Standard" at bounding box center [299, 318] width 106 height 16
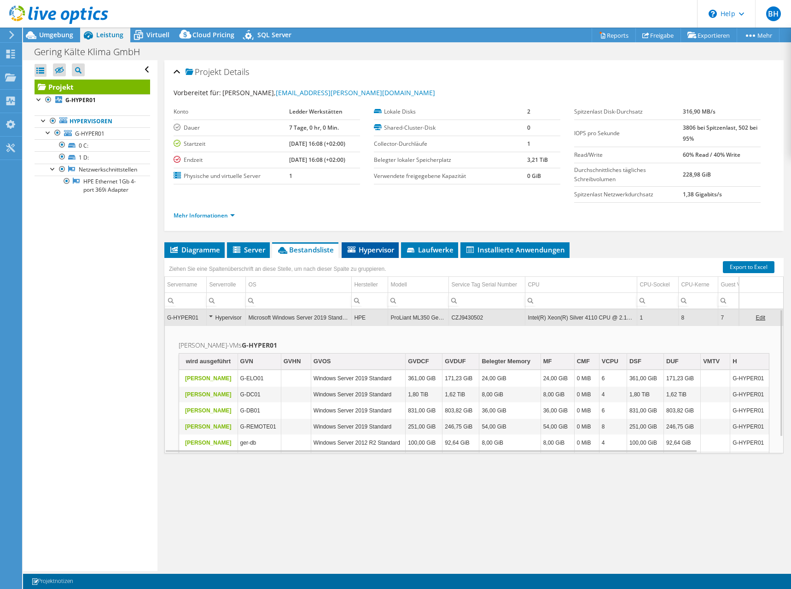
click at [392, 252] on span "Hypervisor" at bounding box center [370, 249] width 48 height 9
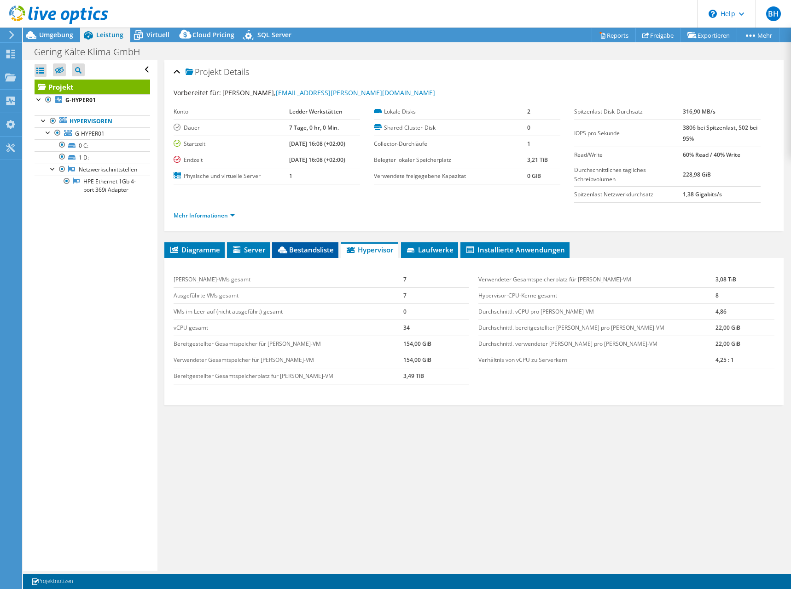
click at [318, 255] on li "Bestandsliste" at bounding box center [305, 250] width 66 height 16
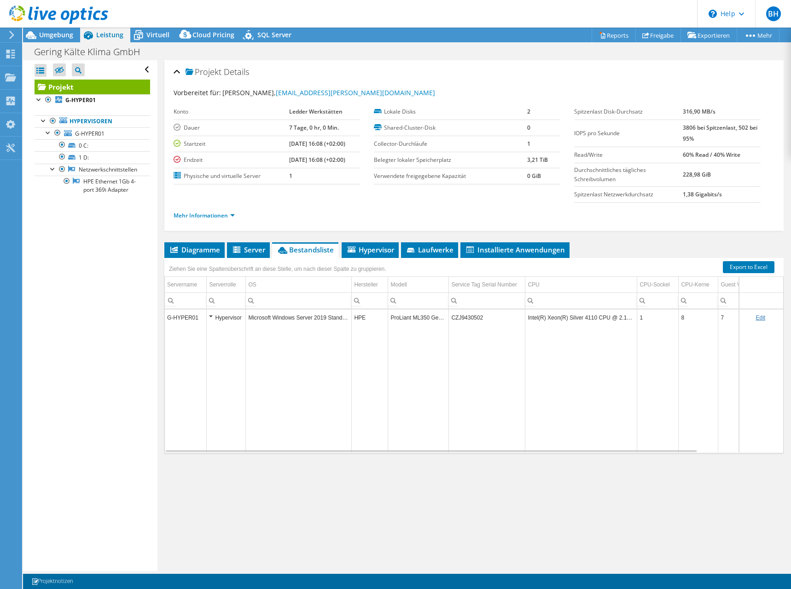
click at [256, 319] on td "Microsoft Windows Server 2019 Standard" at bounding box center [299, 318] width 106 height 16
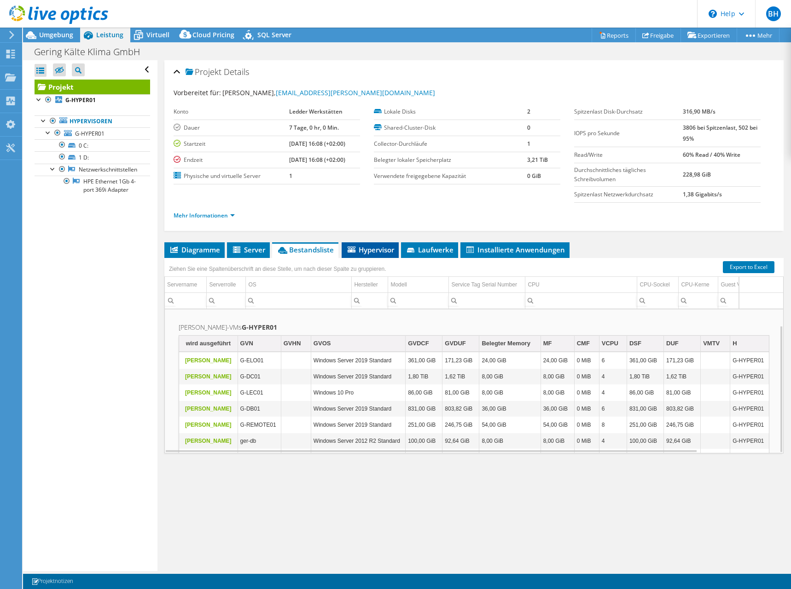
click at [372, 256] on li "Hypervisor" at bounding box center [369, 250] width 57 height 16
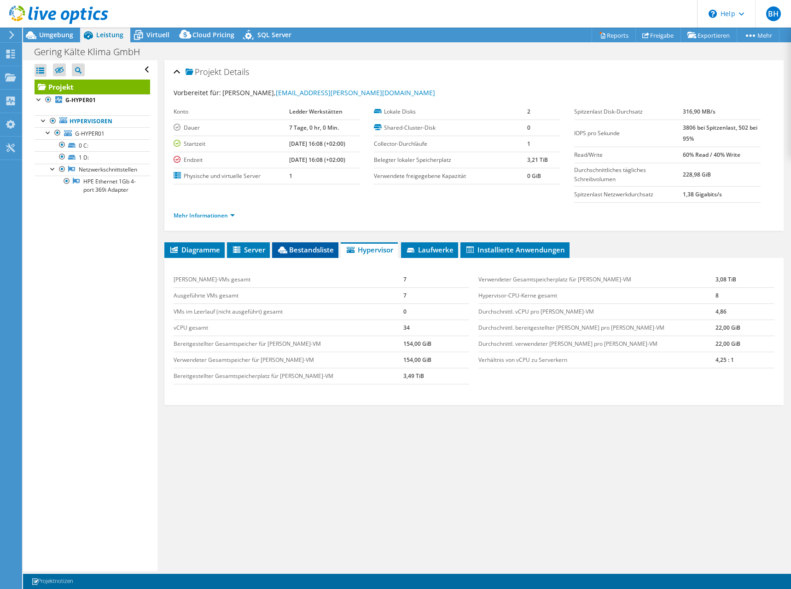
click at [312, 250] on span "Bestandsliste" at bounding box center [305, 249] width 57 height 9
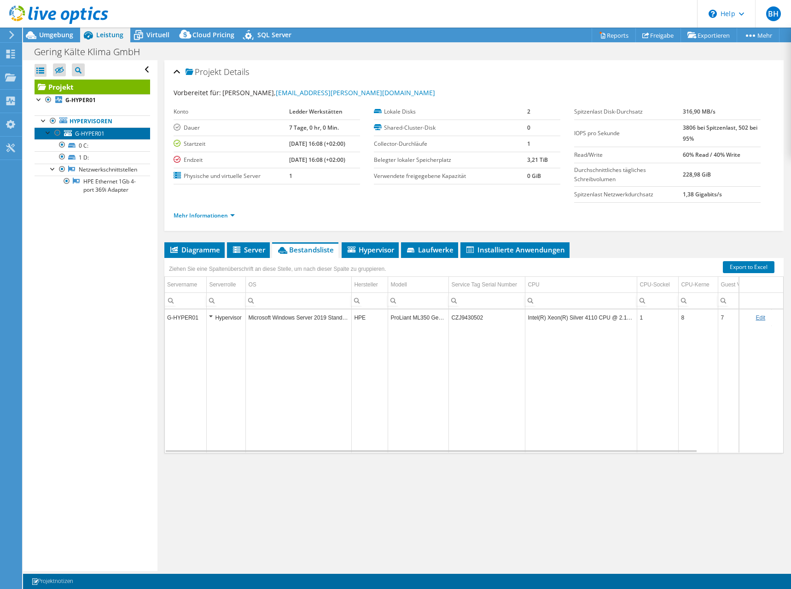
click at [92, 133] on span "G-HYPER01" at bounding box center [89, 134] width 29 height 8
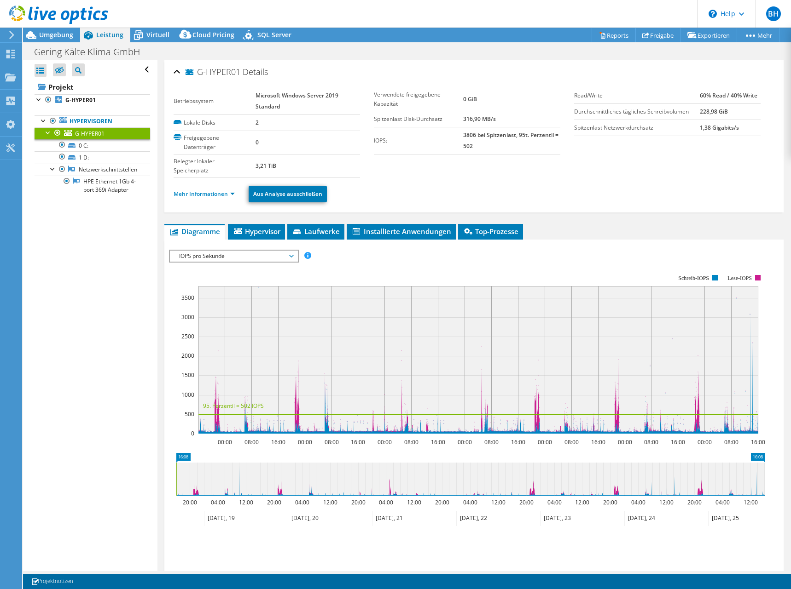
click at [254, 254] on span "IOPS pro Sekunde" at bounding box center [233, 256] width 118 height 11
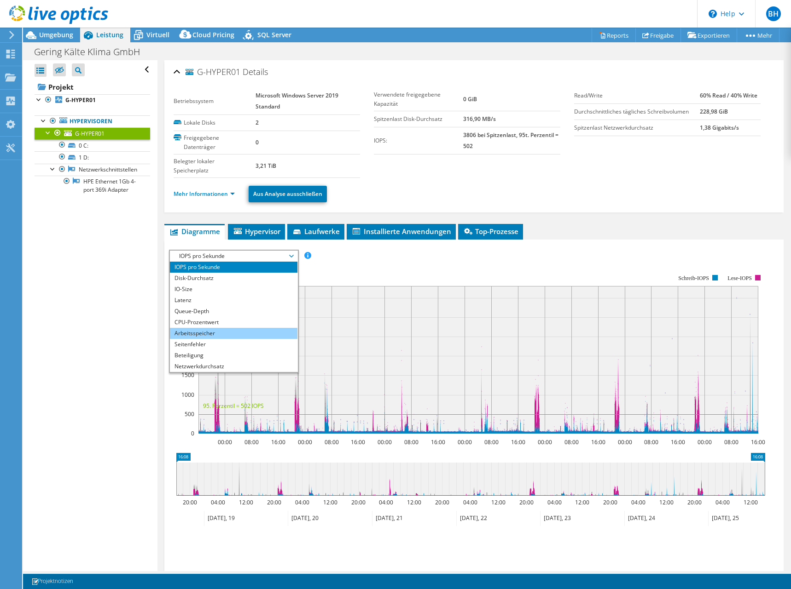
click at [225, 331] on li "Arbeitsspeicher" at bounding box center [233, 333] width 127 height 11
